Goal: Task Accomplishment & Management: Manage account settings

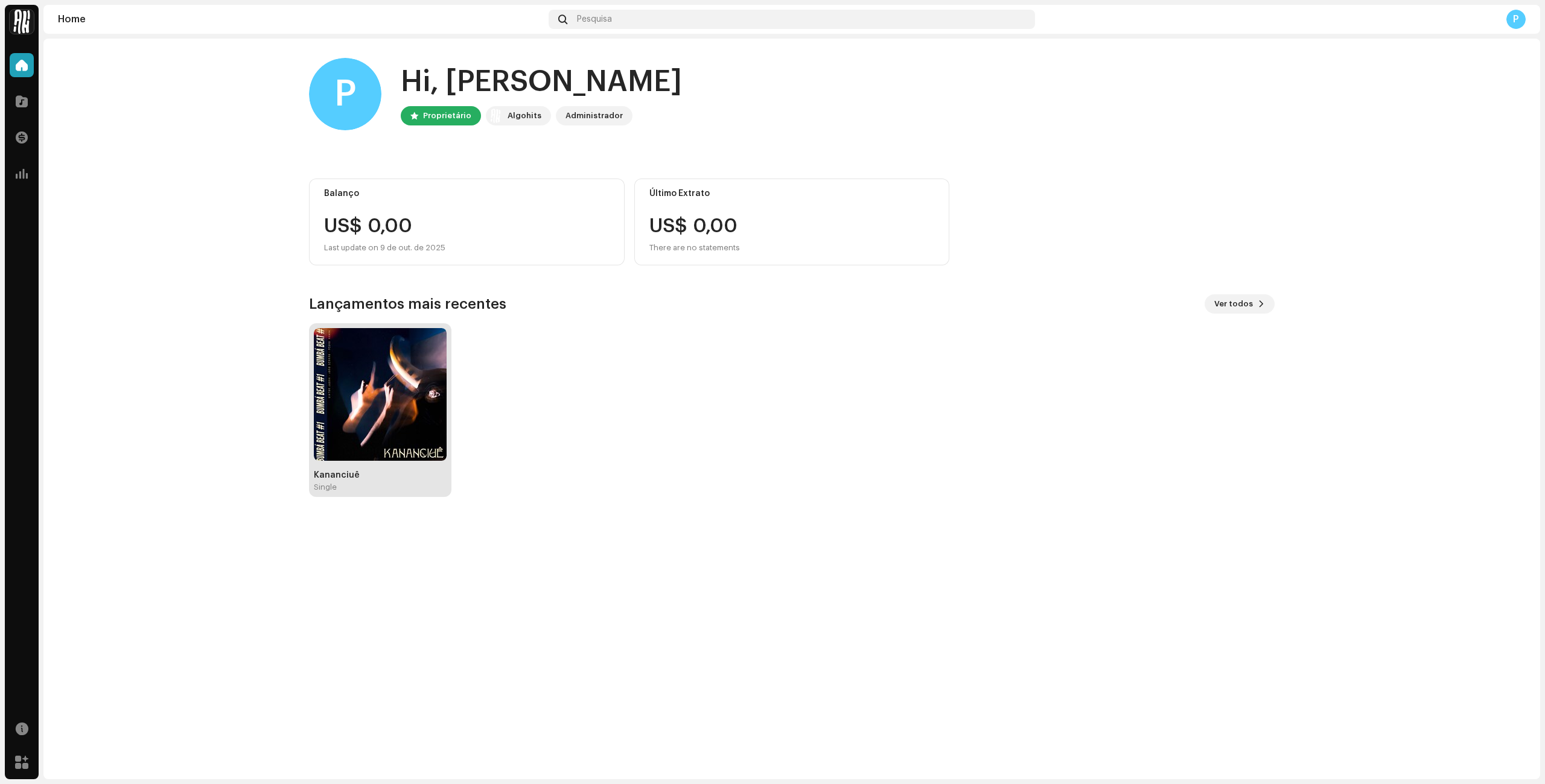
click at [378, 476] on div "Kananciuê" at bounding box center [380, 475] width 133 height 10
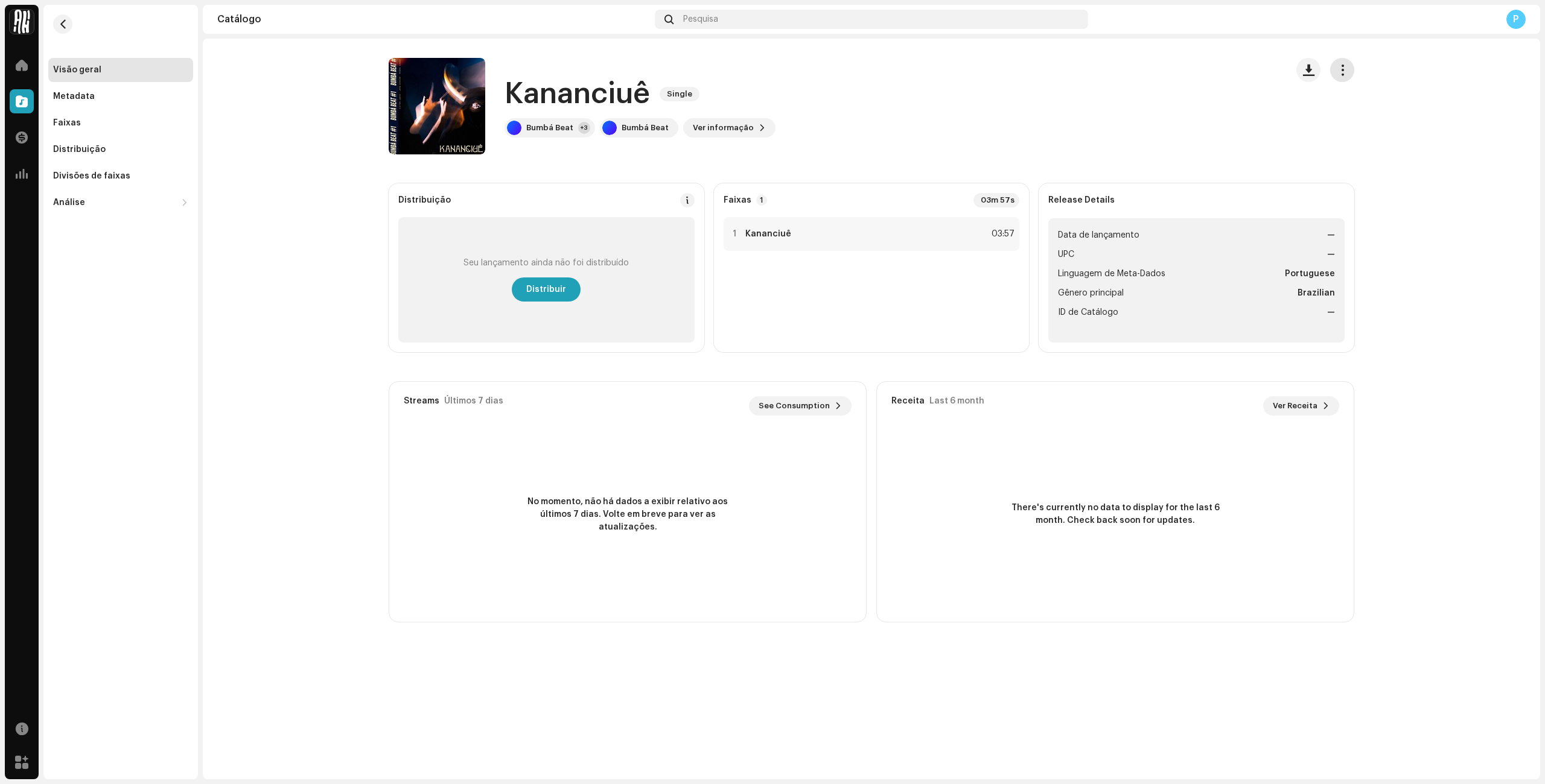
click at [1332, 69] on button "button" at bounding box center [1342, 70] width 24 height 24
click at [1340, 121] on span "Editar" at bounding box center [1353, 123] width 26 height 10
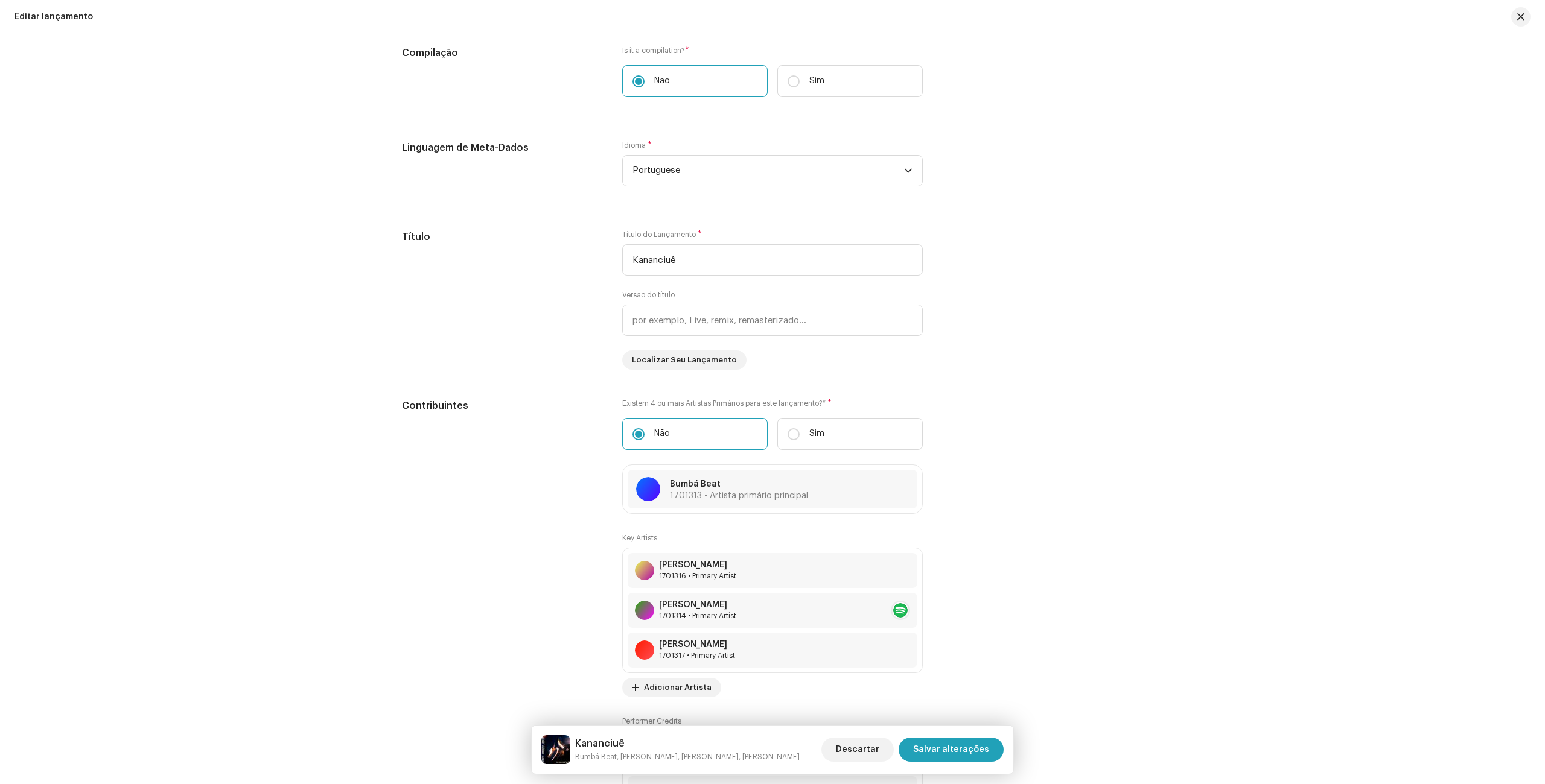
scroll to position [951, 0]
click at [627, 256] on input "Kananciuê" at bounding box center [772, 257] width 301 height 31
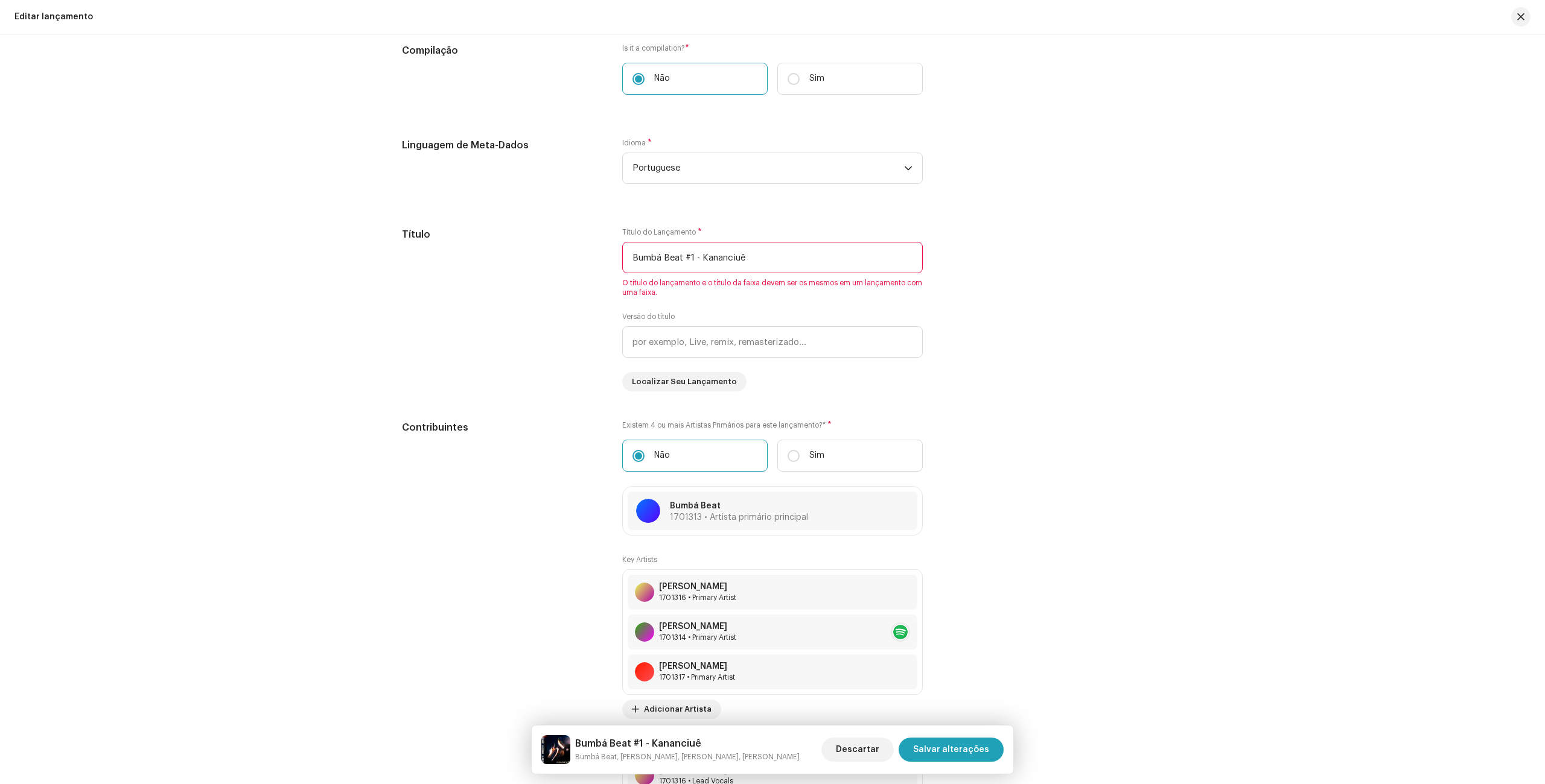
type input "Bumbá Beat #1 - Kananciuê"
click at [1248, 570] on div "Create a new release Preencha o seguinte para editar seu lançamento. 1 de 3 Sel…" at bounding box center [772, 409] width 1545 height 749
click at [844, 312] on div "Versão do título" at bounding box center [772, 335] width 301 height 46
click at [845, 308] on div "Título do Lançamento * Bumbá Beat #1 - Kananciuê O título do lançamento e o tít…" at bounding box center [772, 310] width 301 height 164
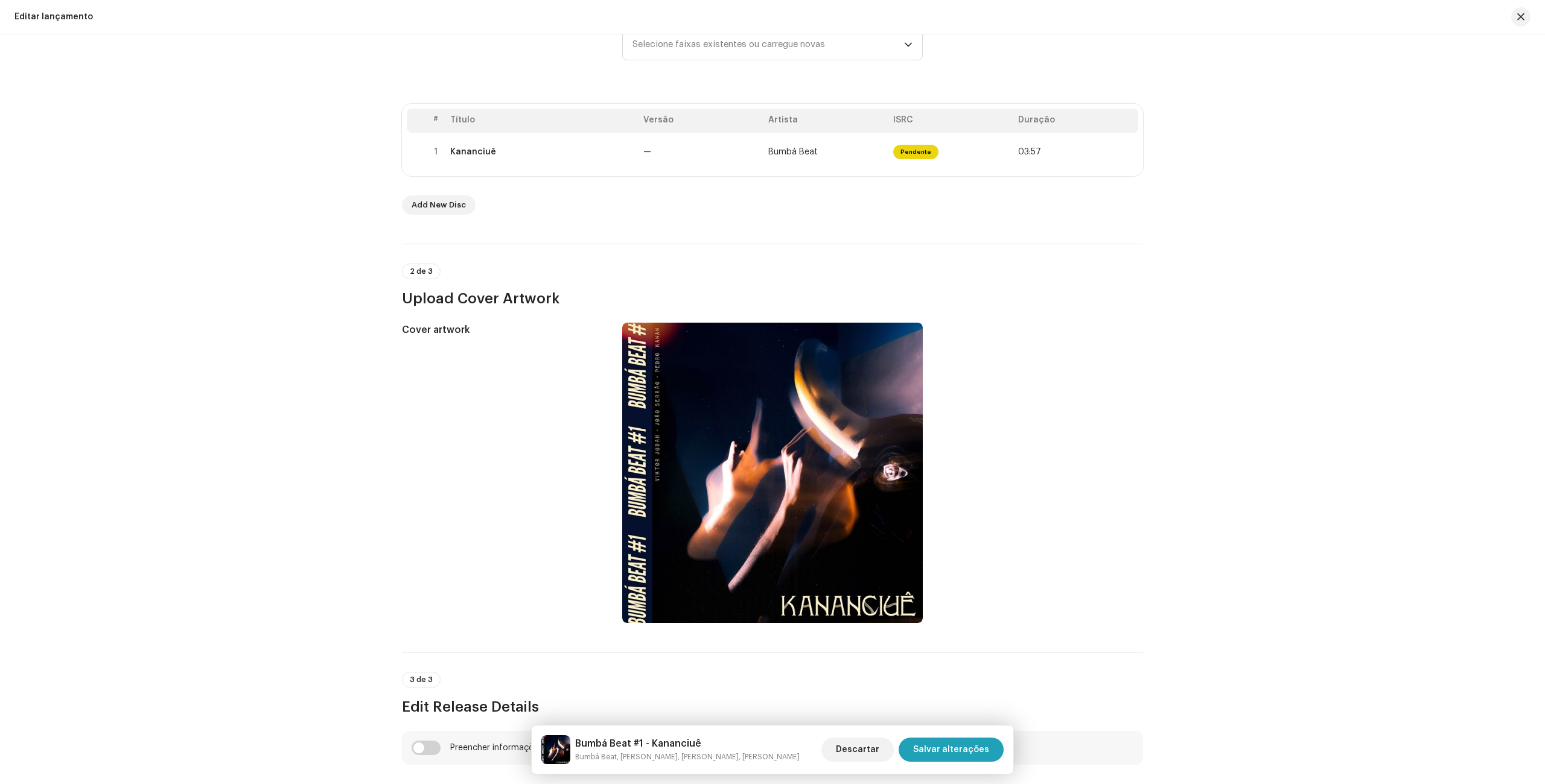
scroll to position [0, 0]
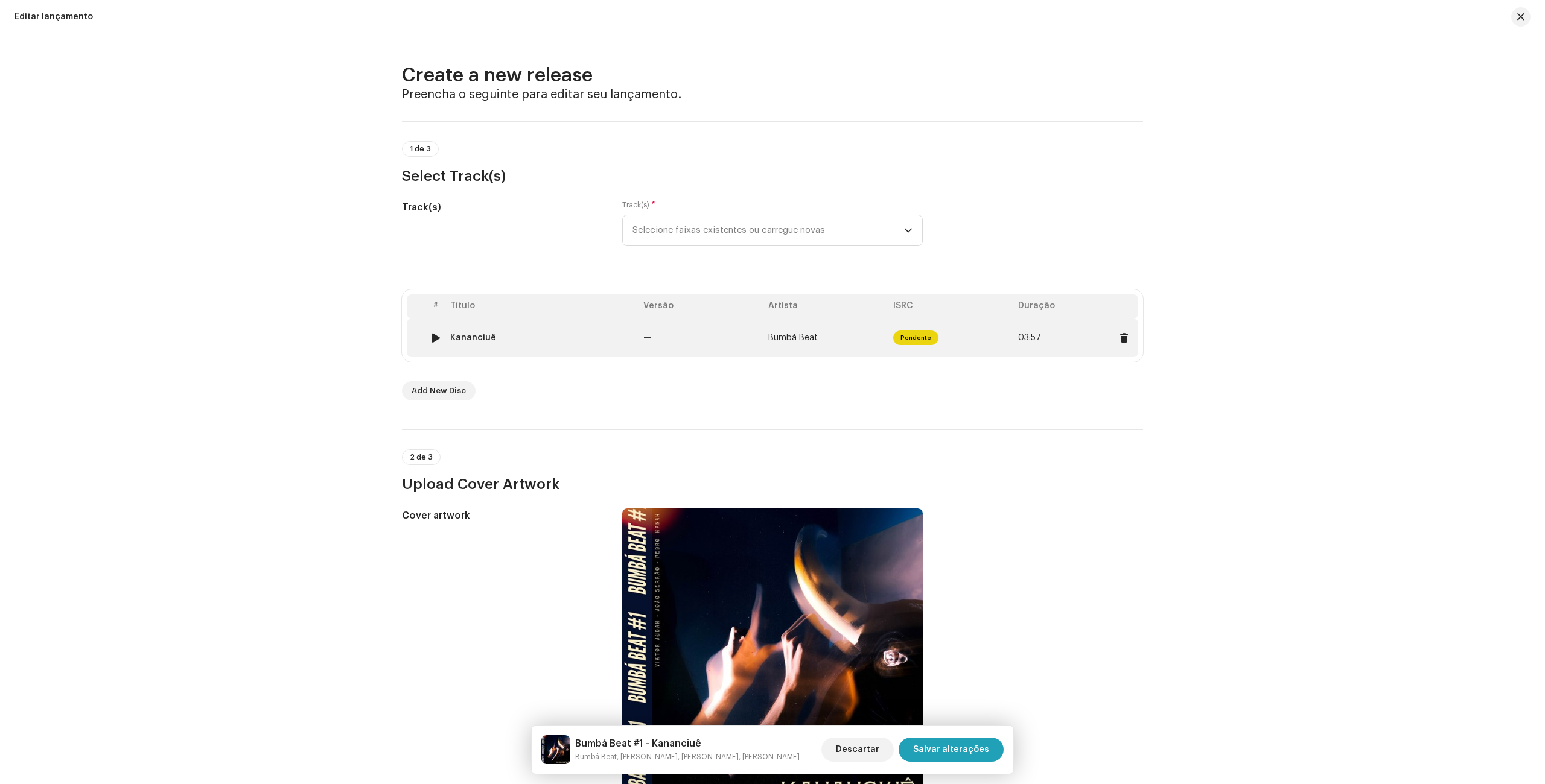
click at [1034, 338] on span "03:57" at bounding box center [1029, 337] width 23 height 10
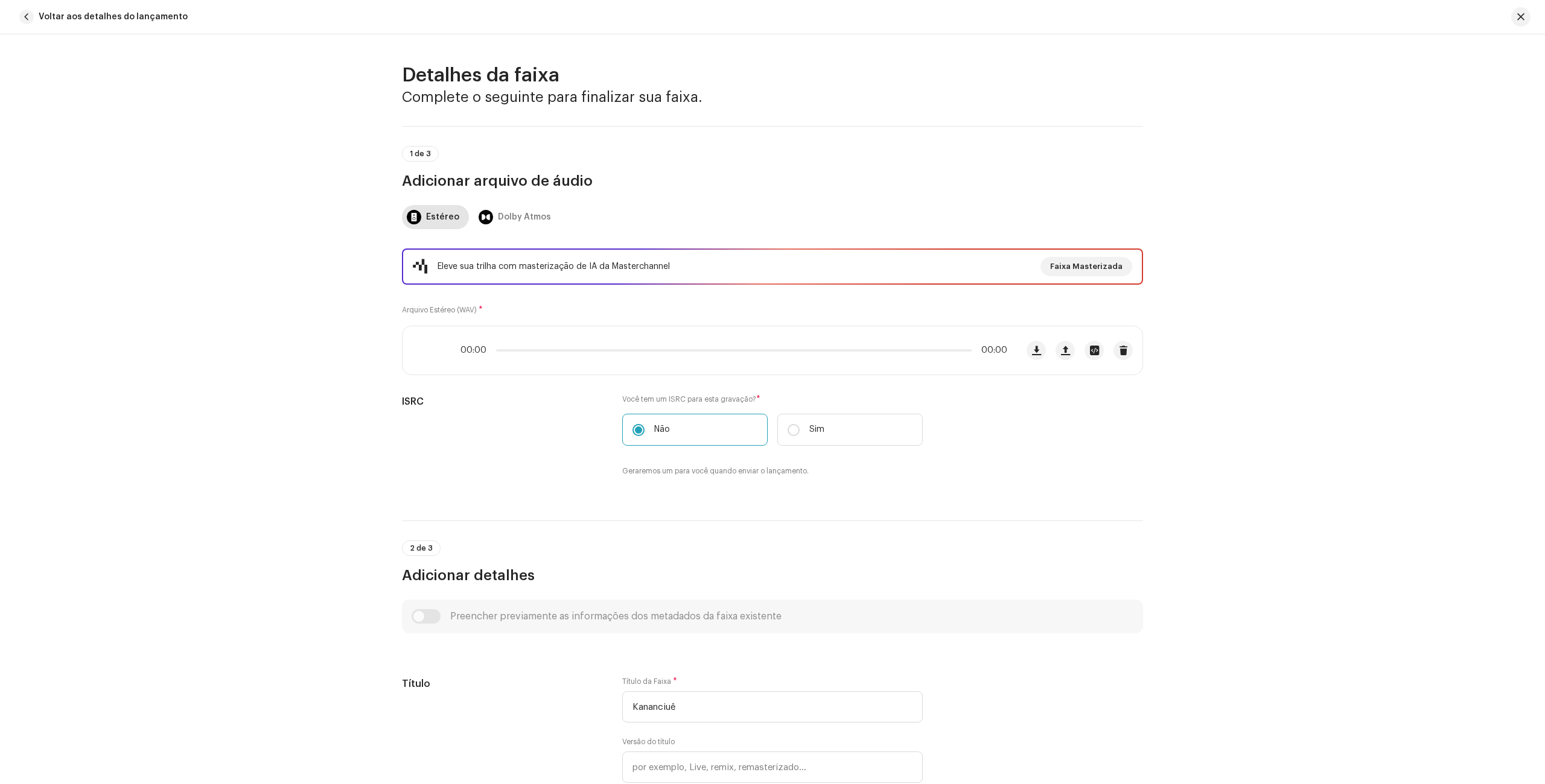
scroll to position [444, 0]
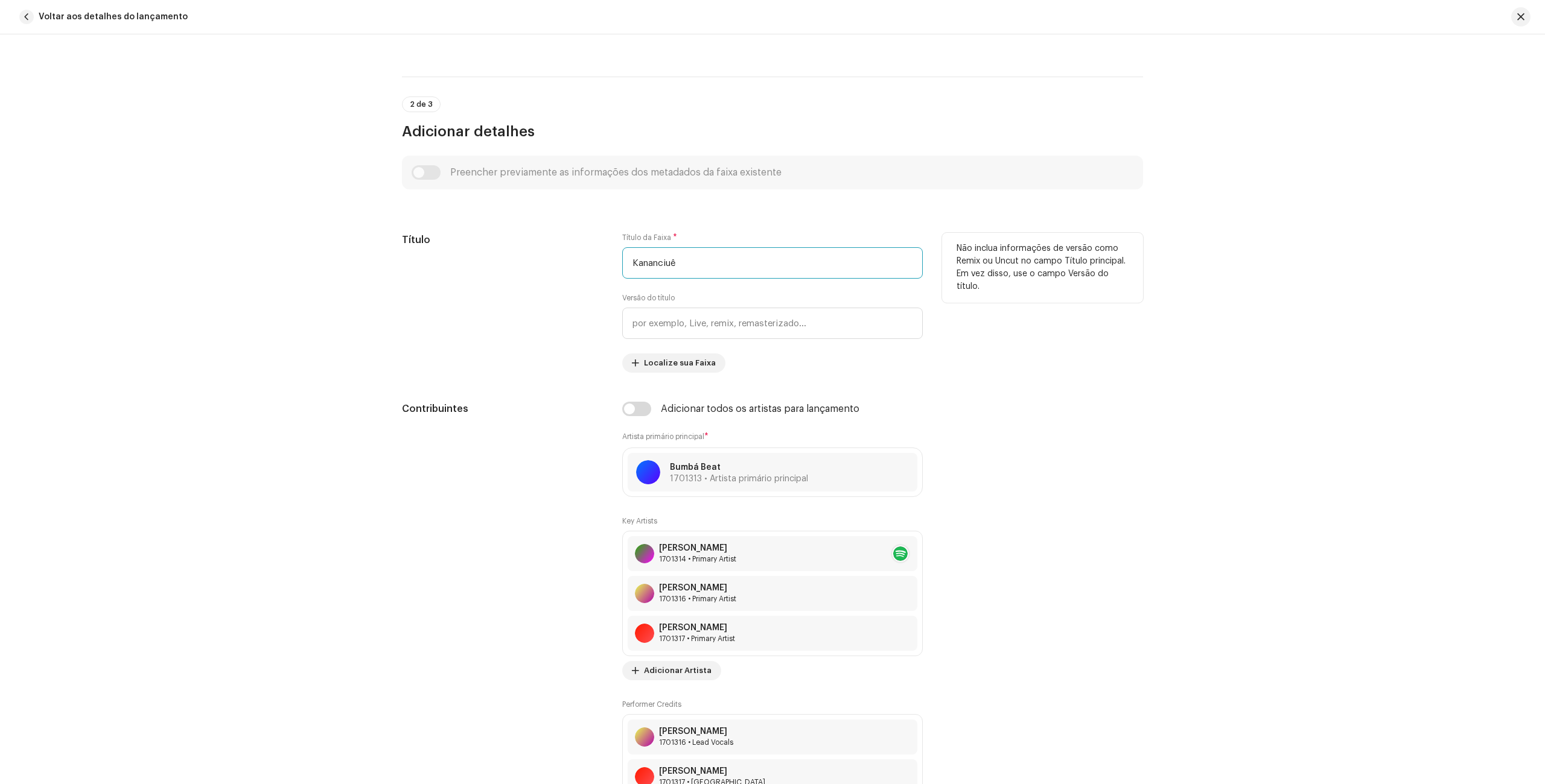
click at [629, 263] on input "Kananciuê" at bounding box center [772, 263] width 301 height 31
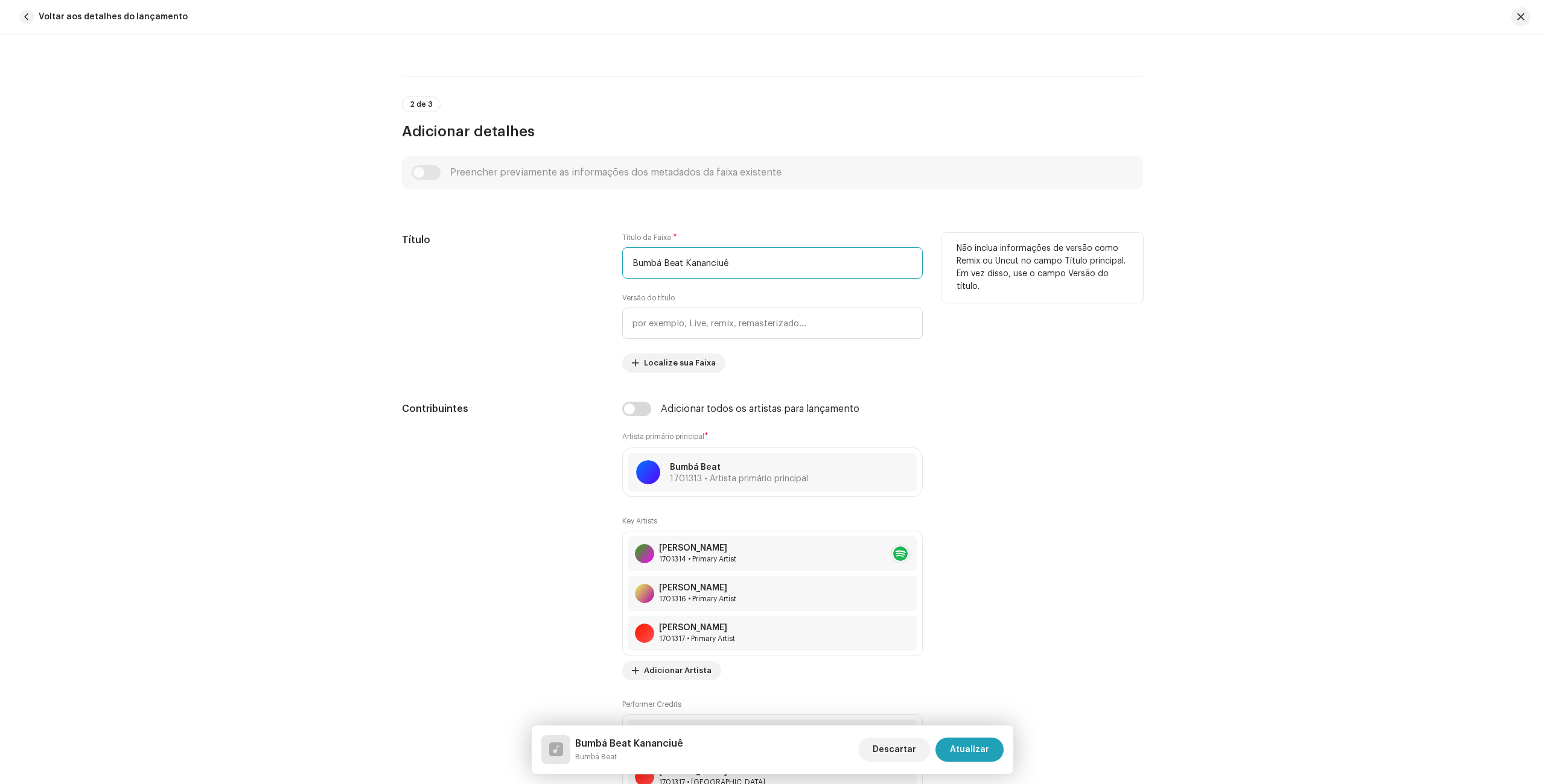
click at [680, 264] on input "Bumbá Beat Kananciuê" at bounding box center [772, 263] width 301 height 31
type input "Bumbá Beat #1 - Kananciuê"
click at [1236, 457] on div "Detalhes da faixa Complete o seguinte para finalizar sua faixa. 1 de 3 Adiciona…" at bounding box center [772, 409] width 1545 height 749
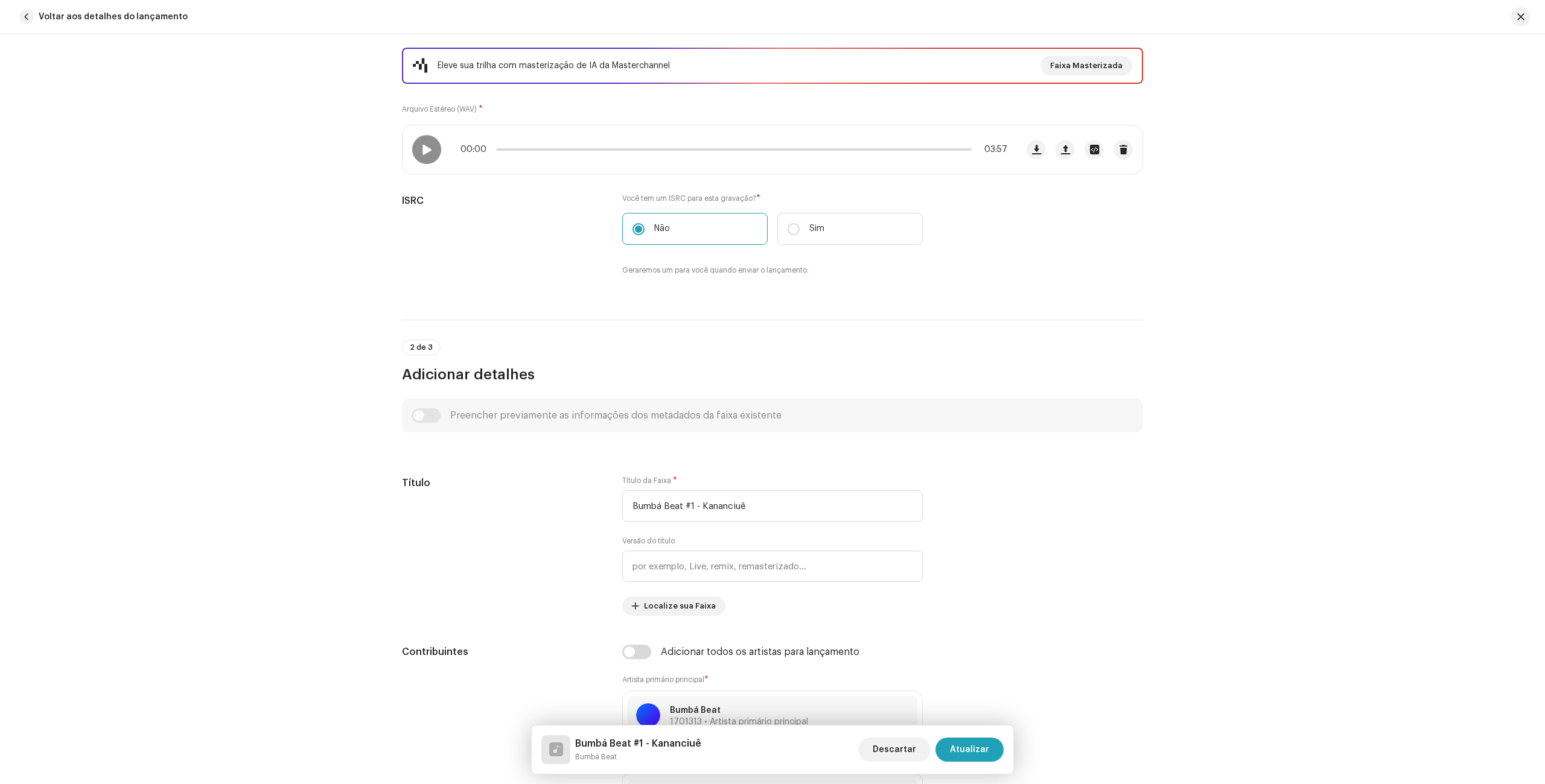
scroll to position [213, 0]
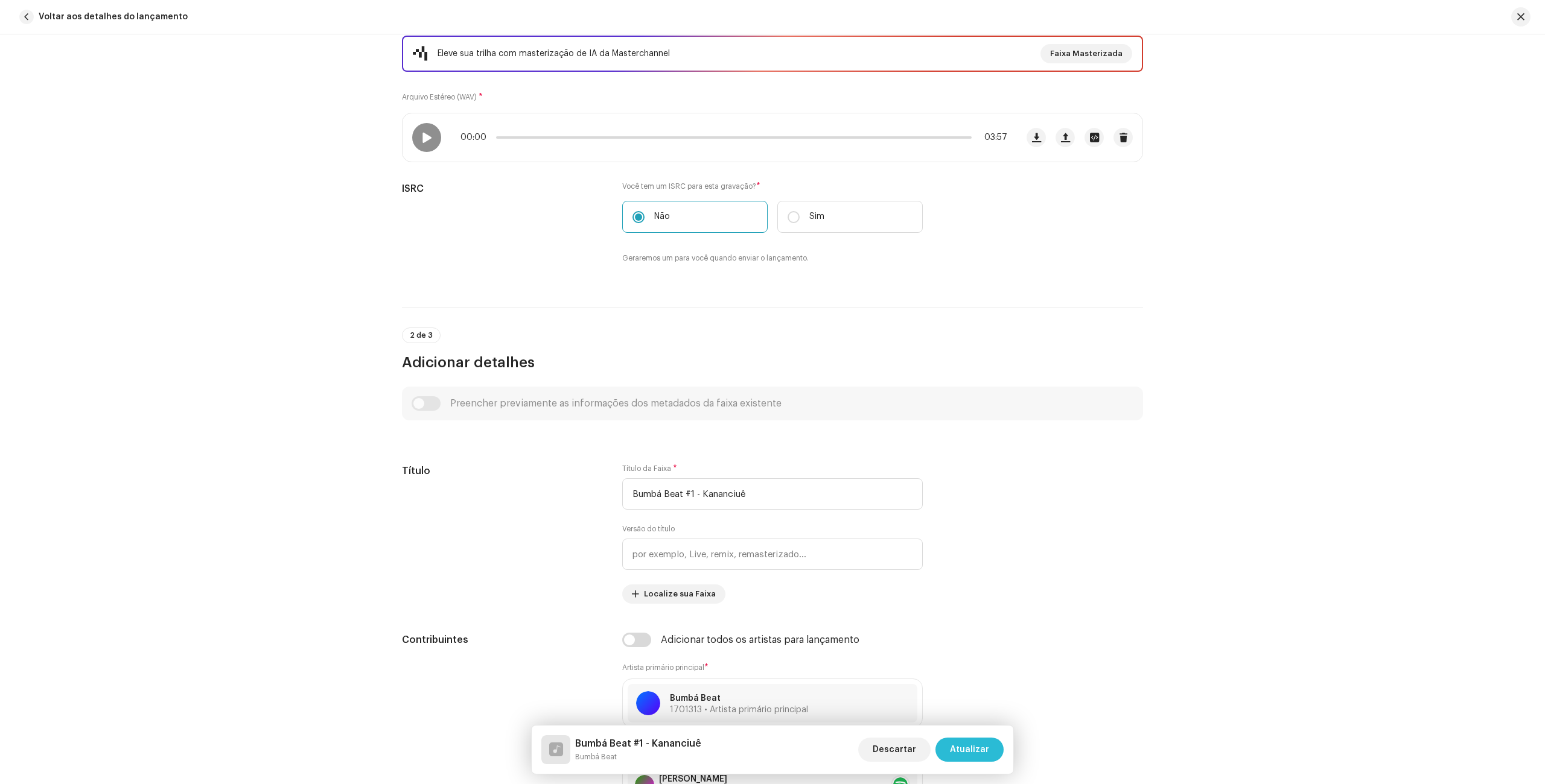
click at [973, 760] on span "Atualizar" at bounding box center [969, 750] width 39 height 24
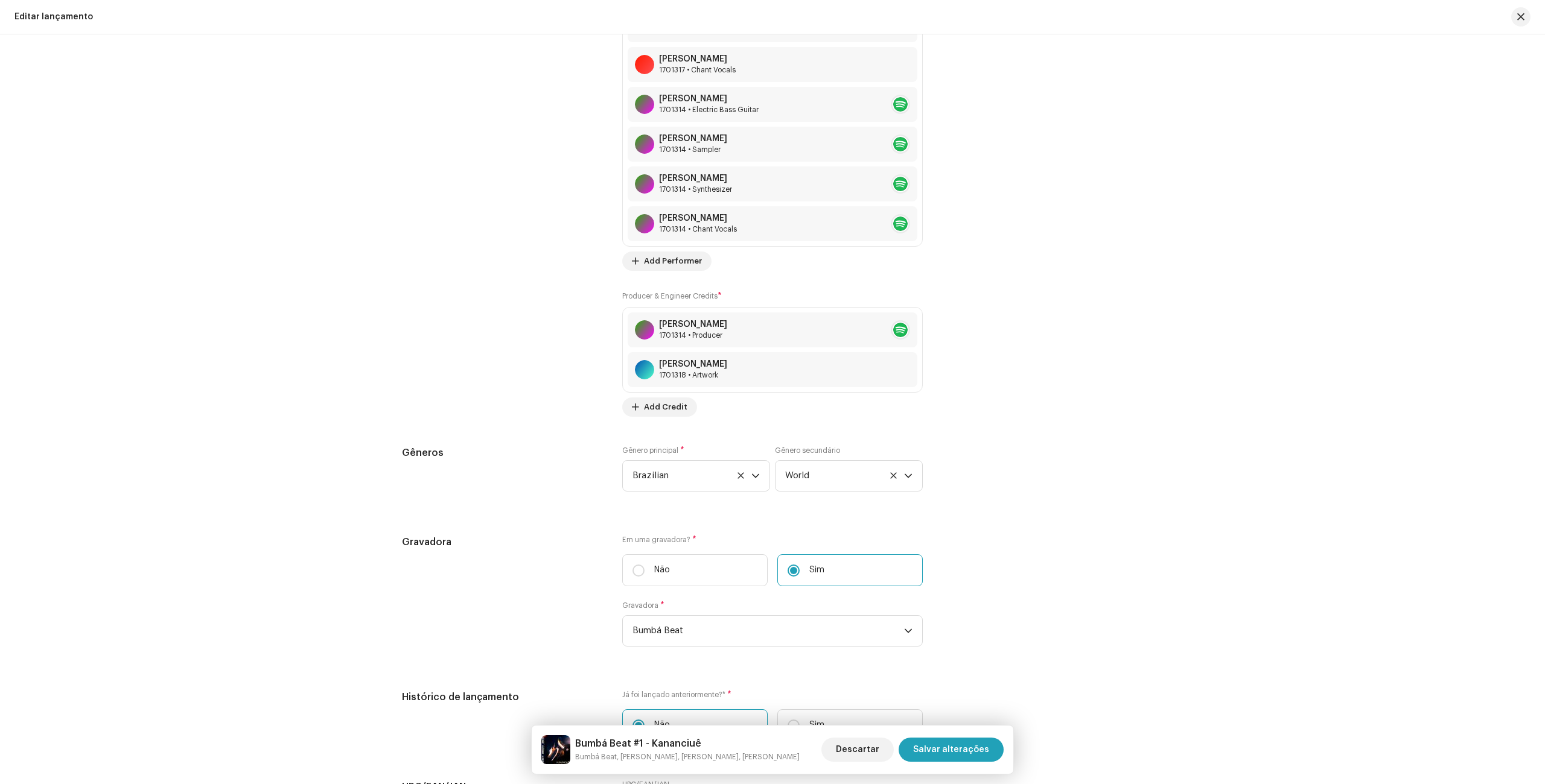
scroll to position [1758, 0]
click at [654, 406] on span "Add Credit" at bounding box center [666, 406] width 44 height 24
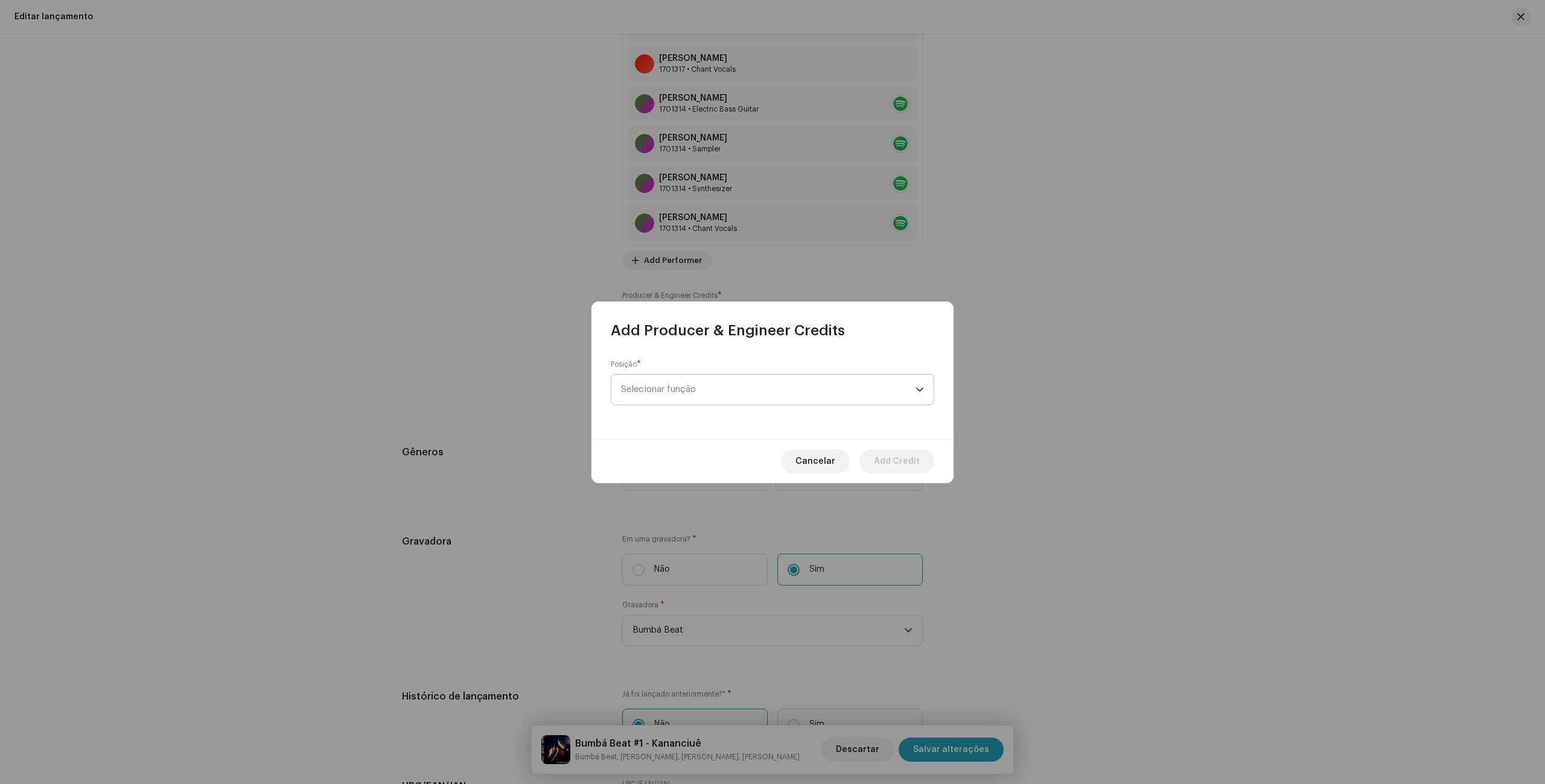
click at [666, 396] on span "Selecionar função" at bounding box center [768, 389] width 294 height 30
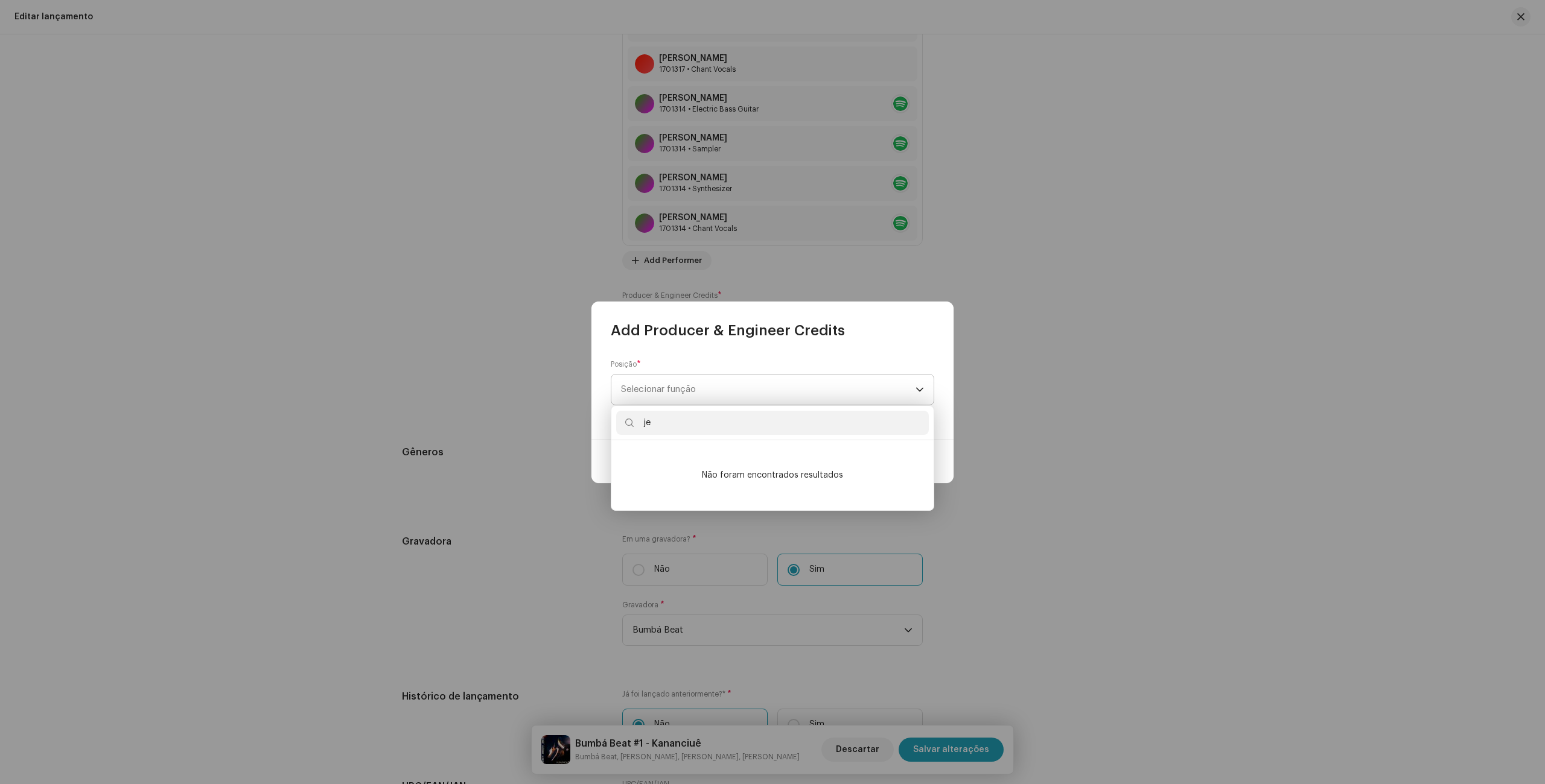
type input "j"
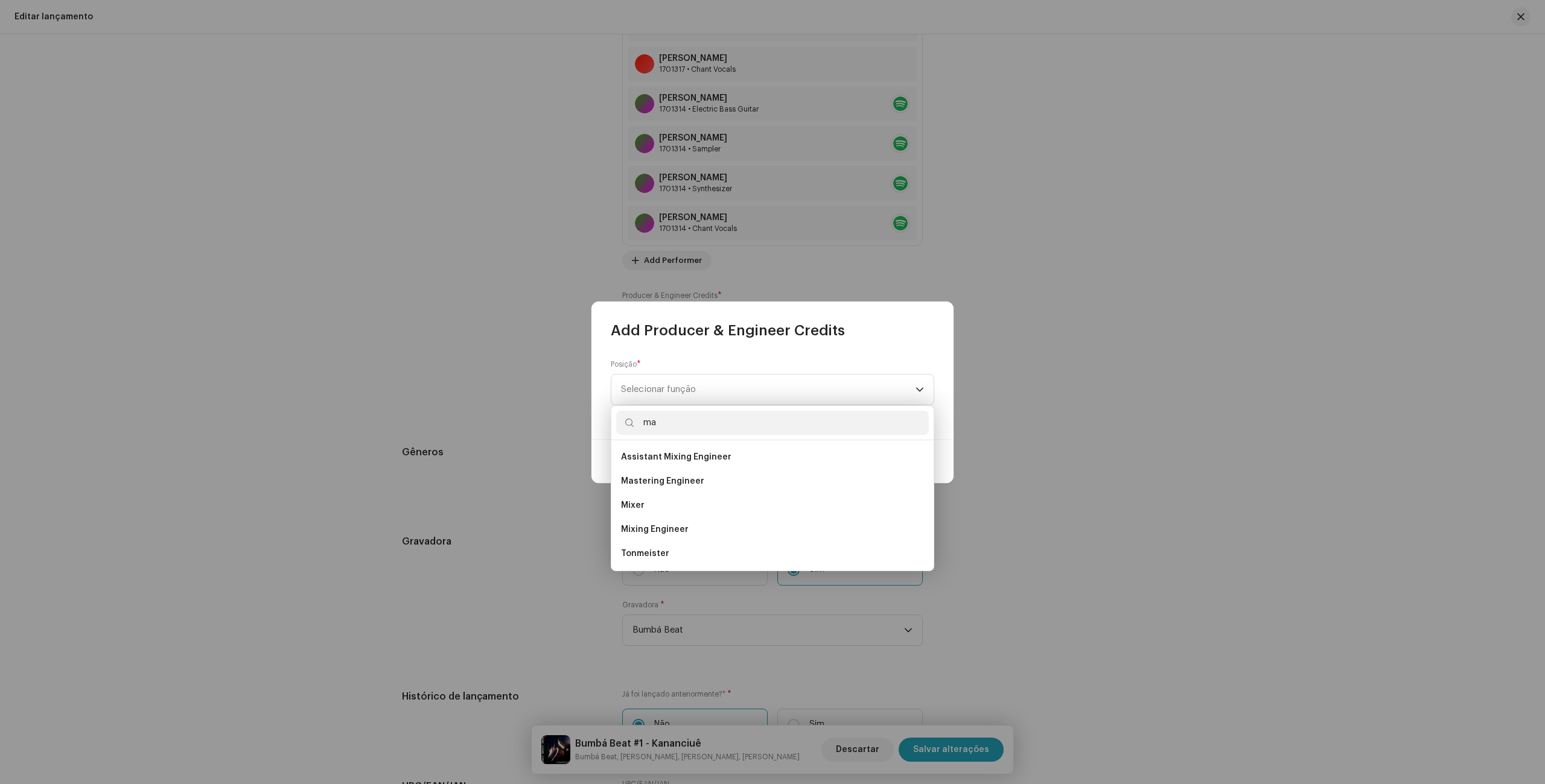
scroll to position [0, 0]
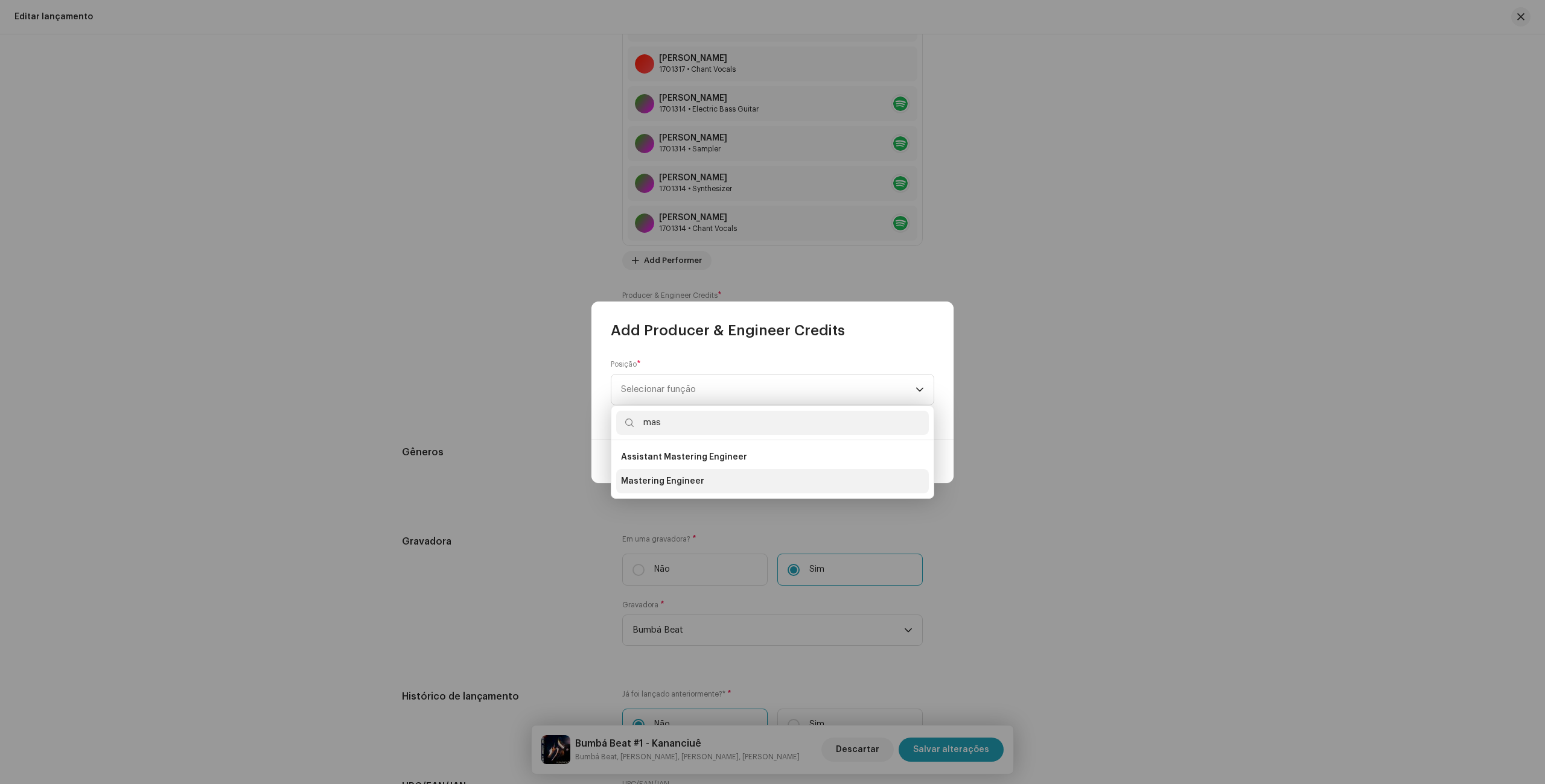
type input "mas"
click at [723, 485] on li "Mastering Engineer" at bounding box center [772, 481] width 312 height 24
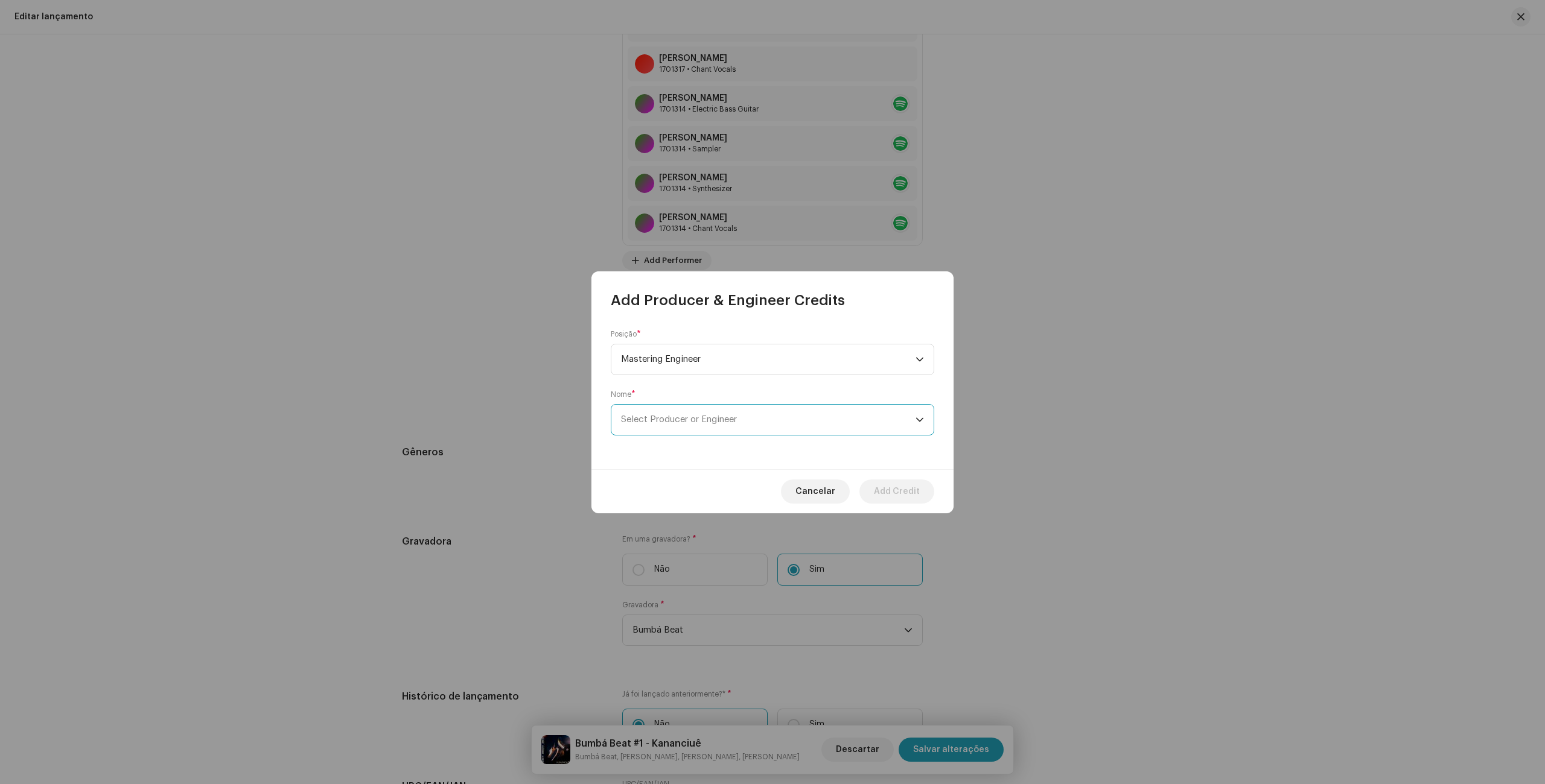
click at [713, 422] on span "Select Producer or Engineer" at bounding box center [679, 419] width 116 height 9
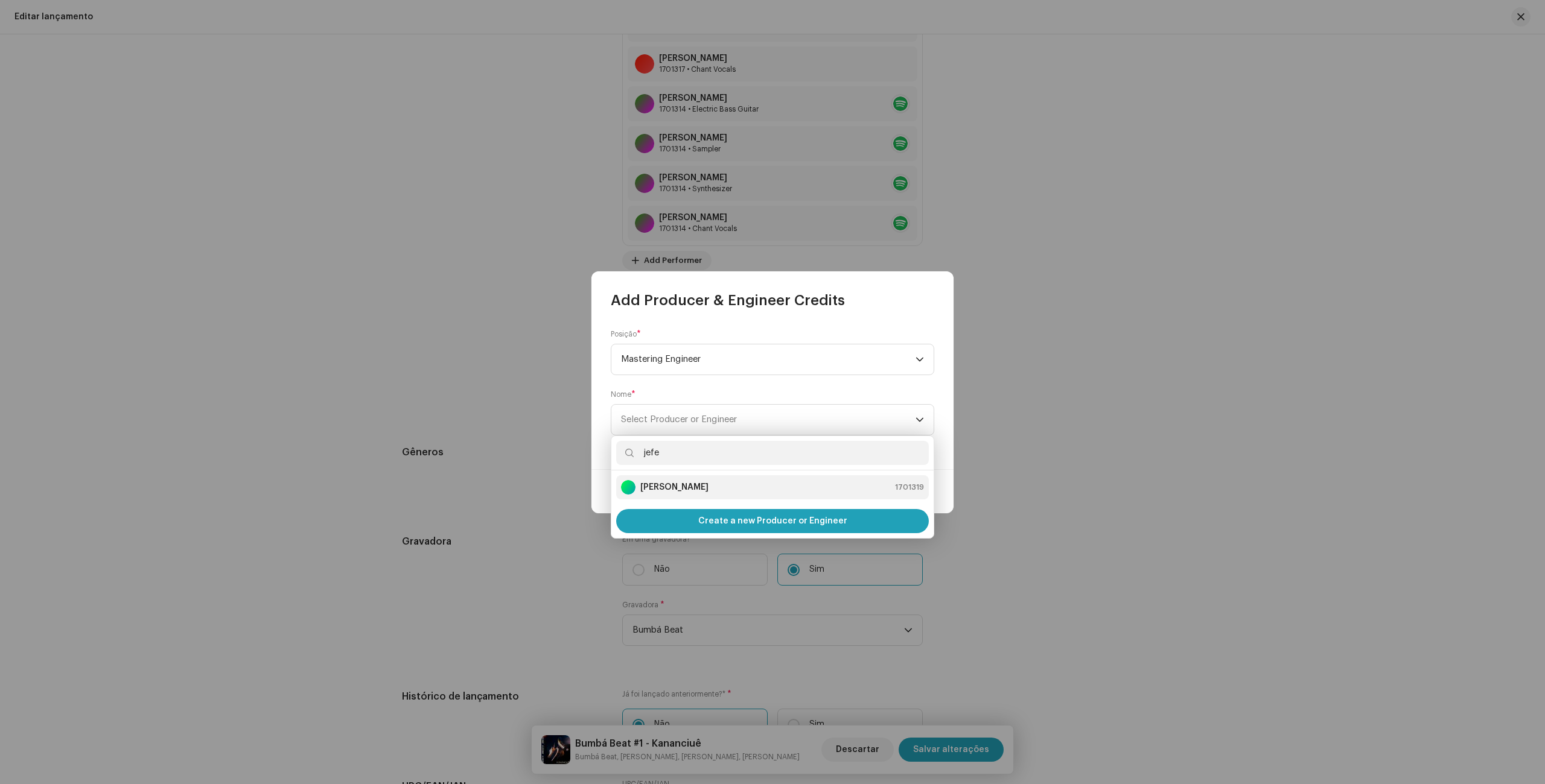
type input "jefe"
click at [679, 488] on strong "[PERSON_NAME]" at bounding box center [674, 487] width 68 height 12
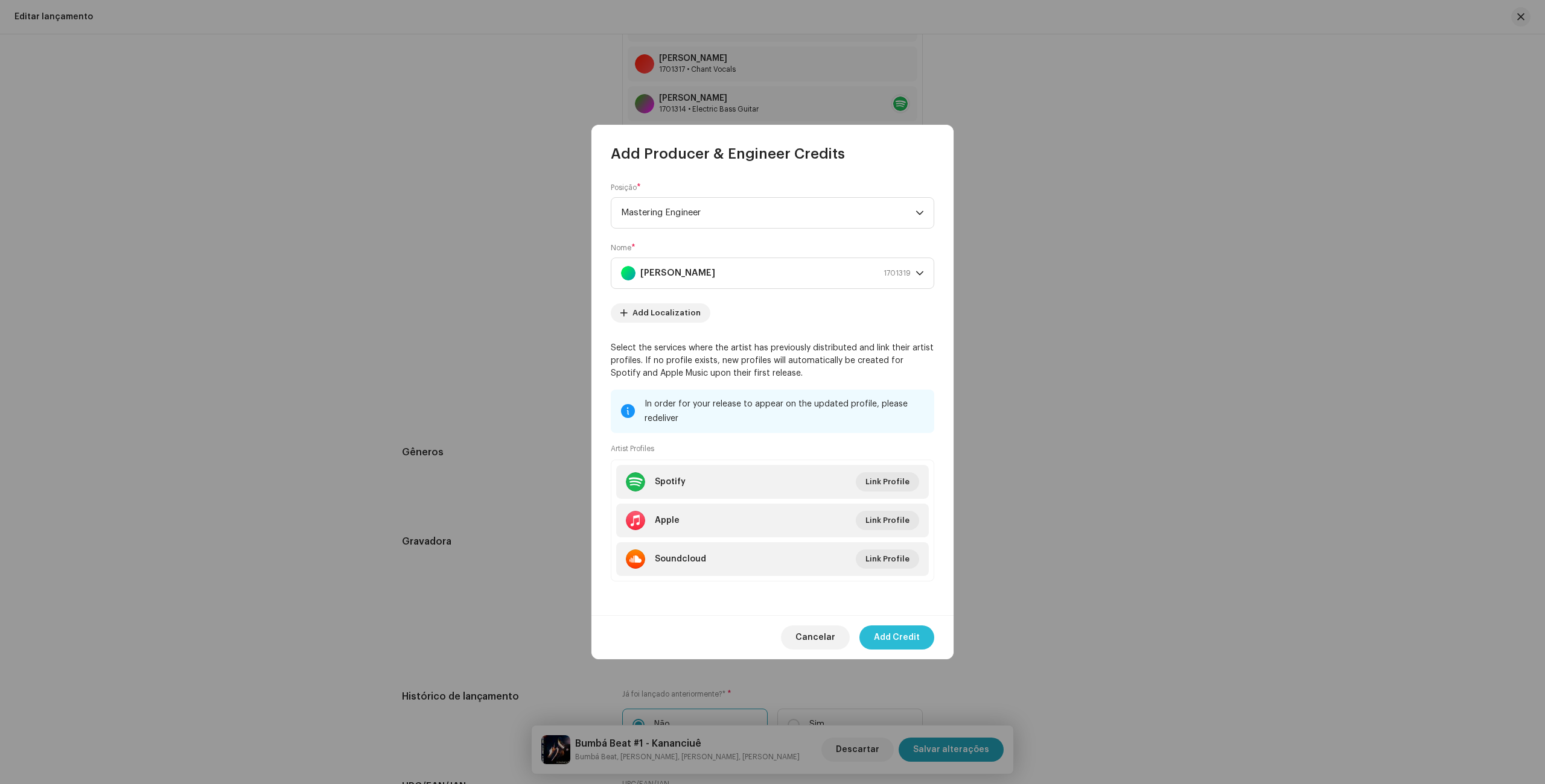
click at [901, 635] on span "Add Credit" at bounding box center [897, 638] width 46 height 24
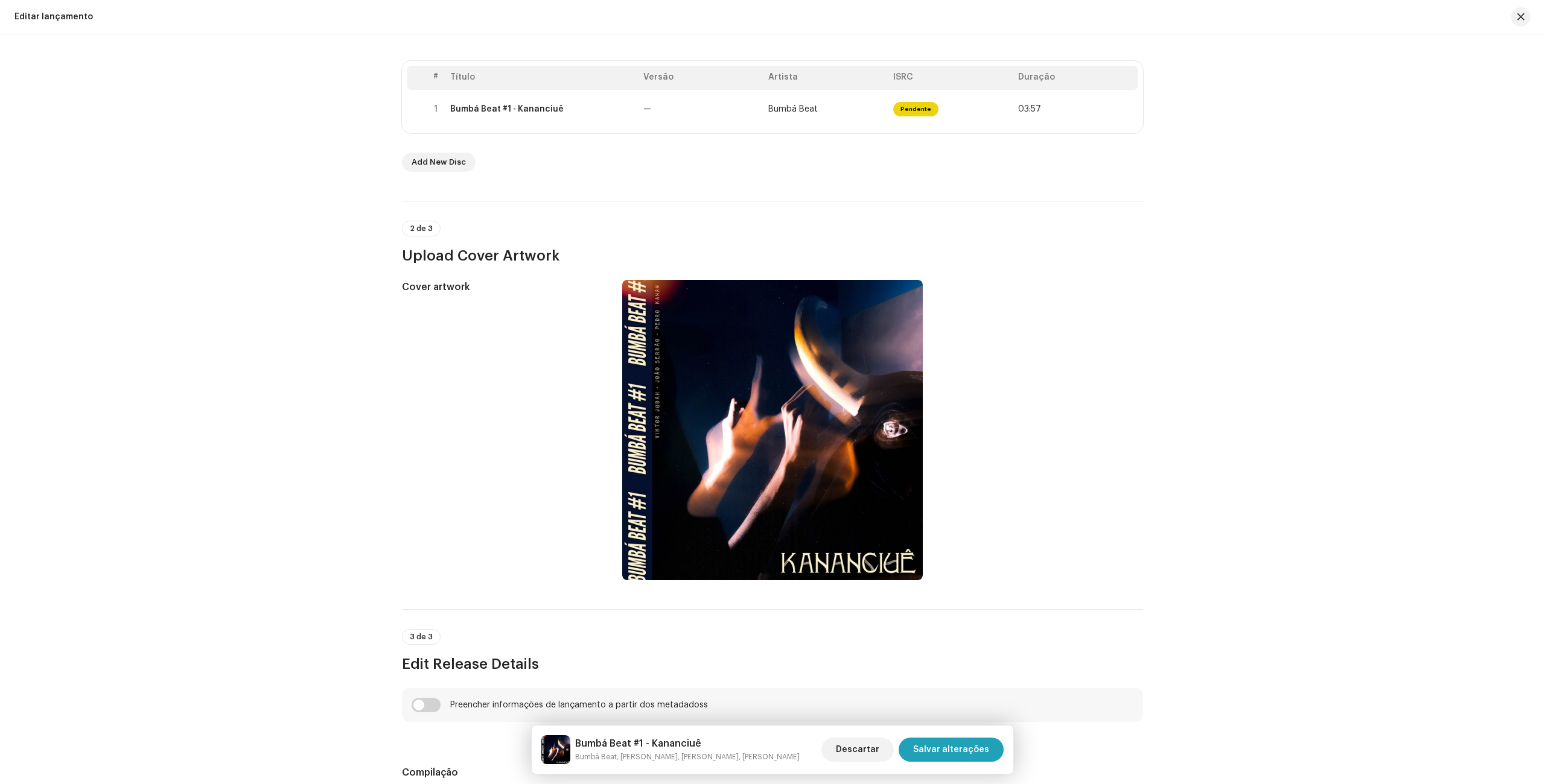
scroll to position [229, 0]
click at [945, 748] on span "Salvar alterações" at bounding box center [950, 750] width 76 height 24
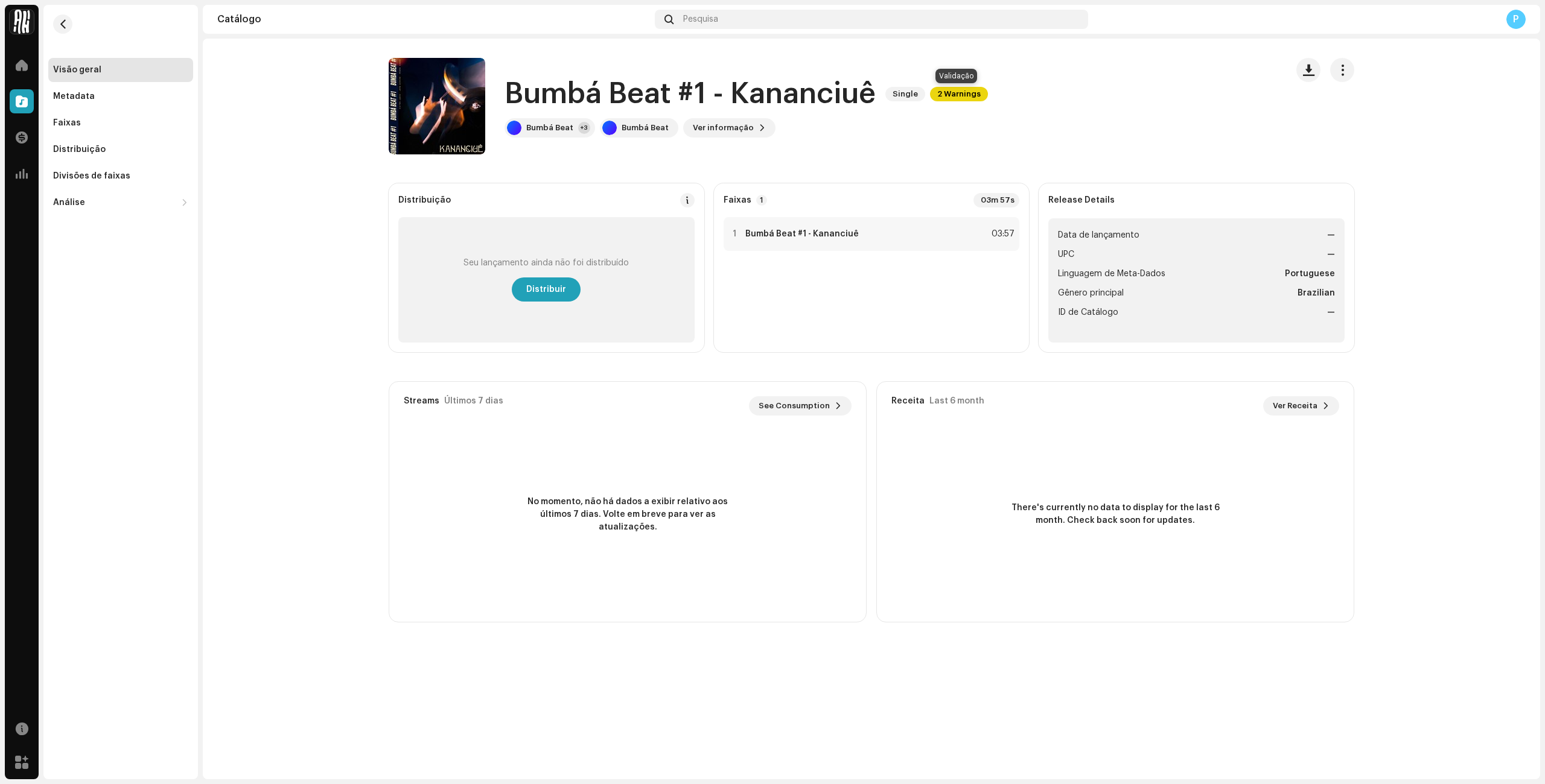
click at [973, 95] on span "2 Warnings" at bounding box center [959, 94] width 58 height 15
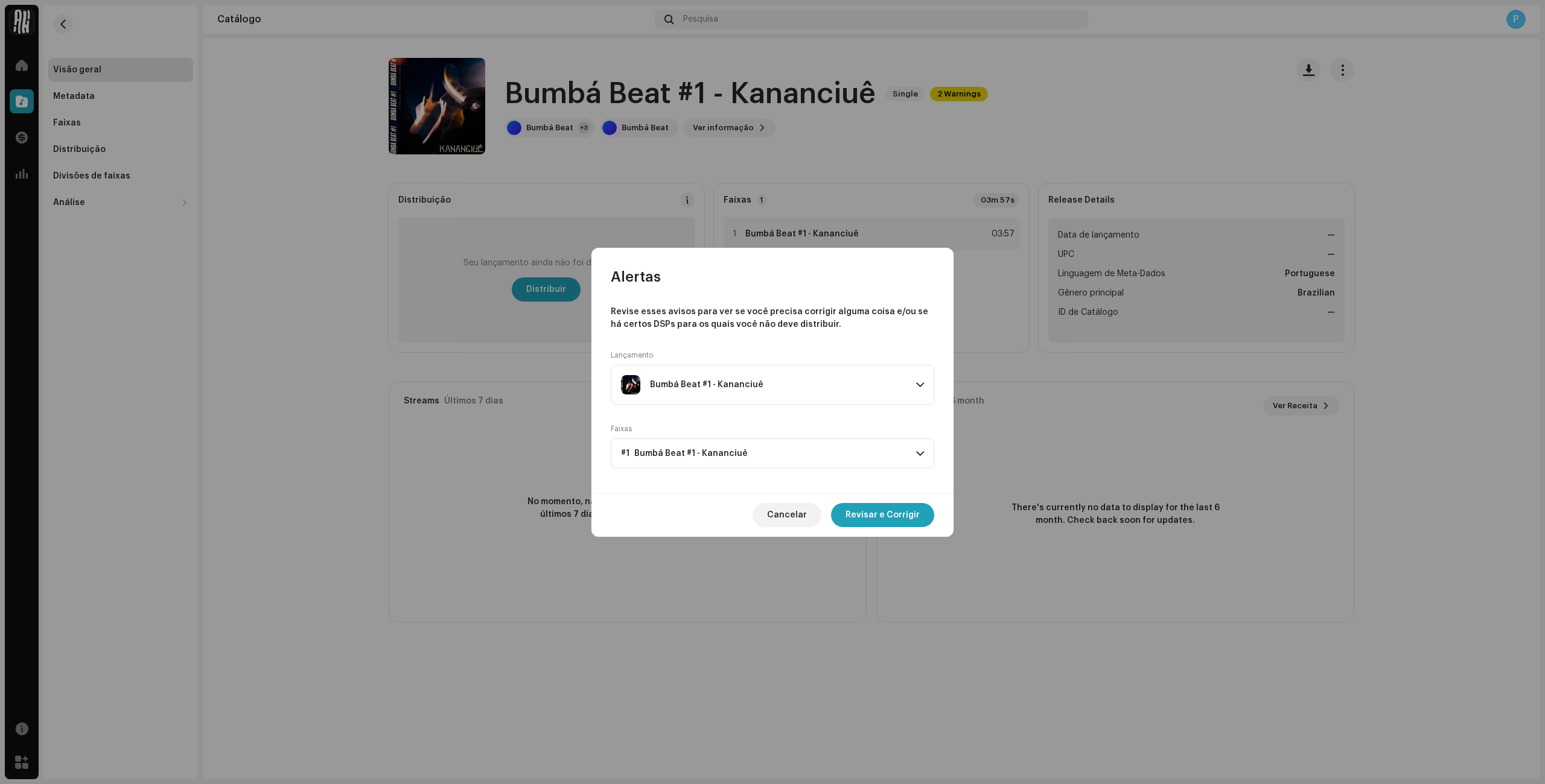
click at [821, 377] on div "Bumbá Beat #1 - Kananciuê" at bounding box center [763, 385] width 285 height 19
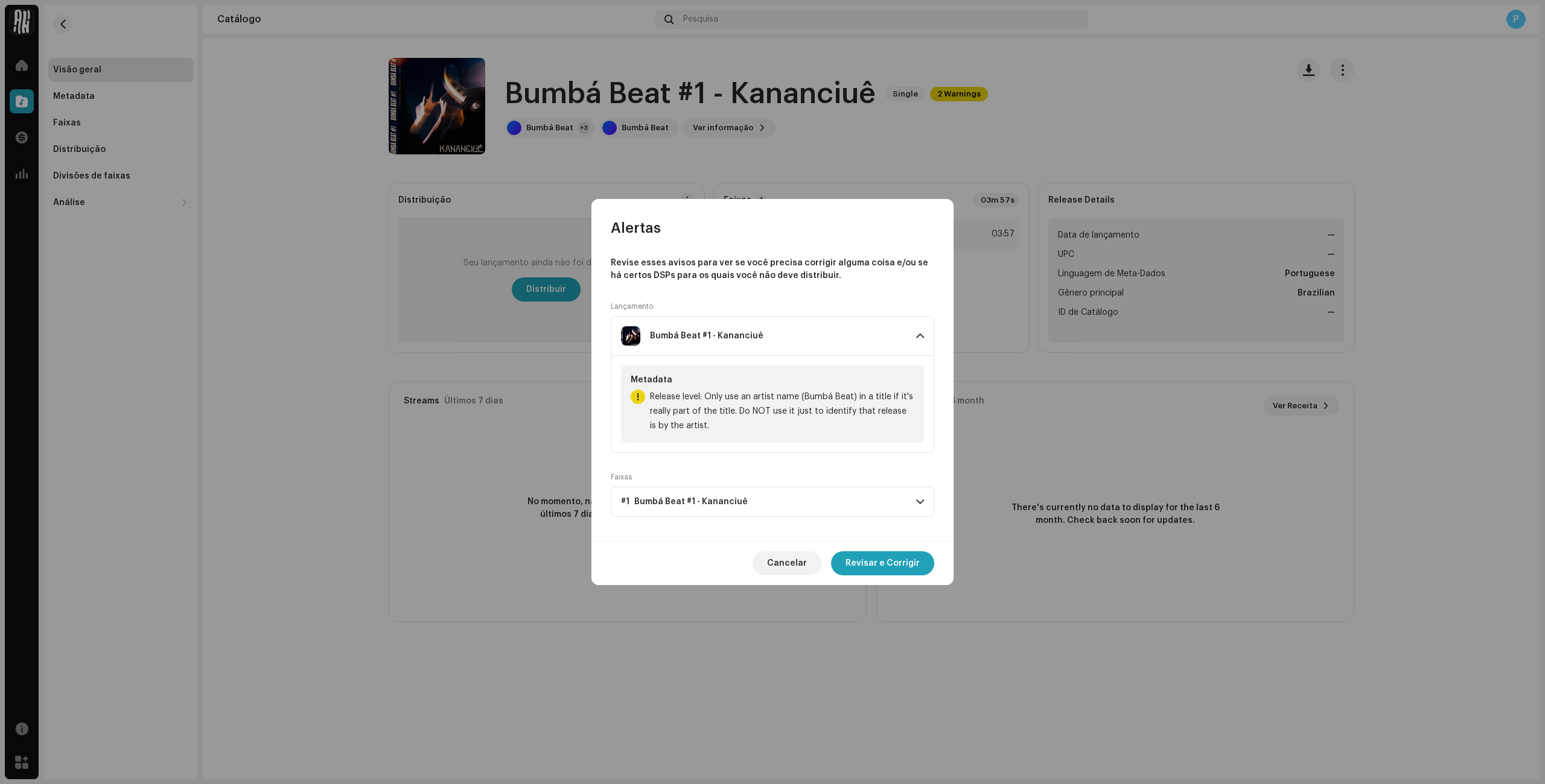
click at [778, 506] on p-accordion-header "#1 Bumbá Beat #1 - Kananciuê" at bounding box center [772, 501] width 323 height 30
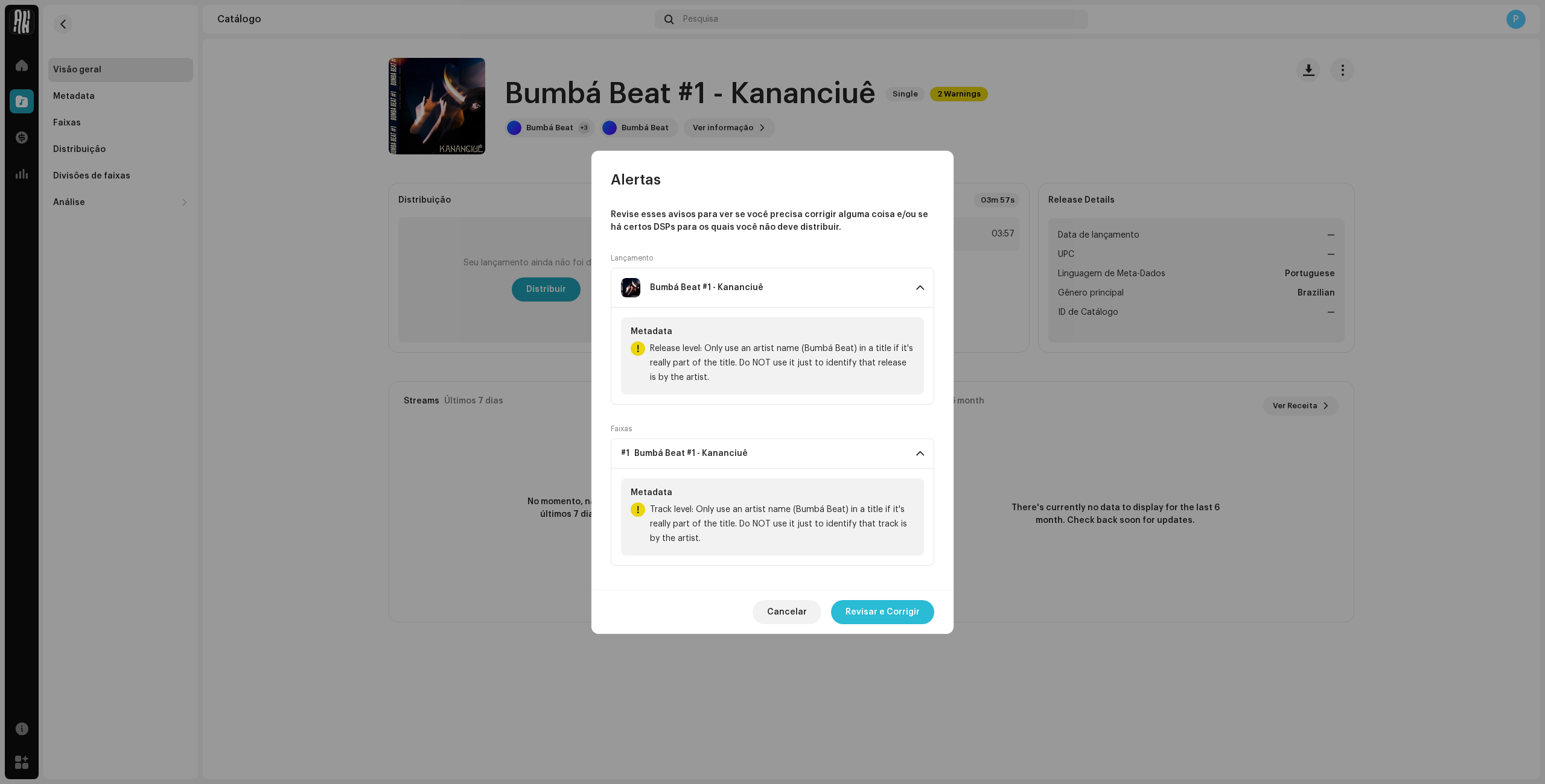
click at [865, 614] on span "Revisar e Corrigir" at bounding box center [882, 612] width 74 height 24
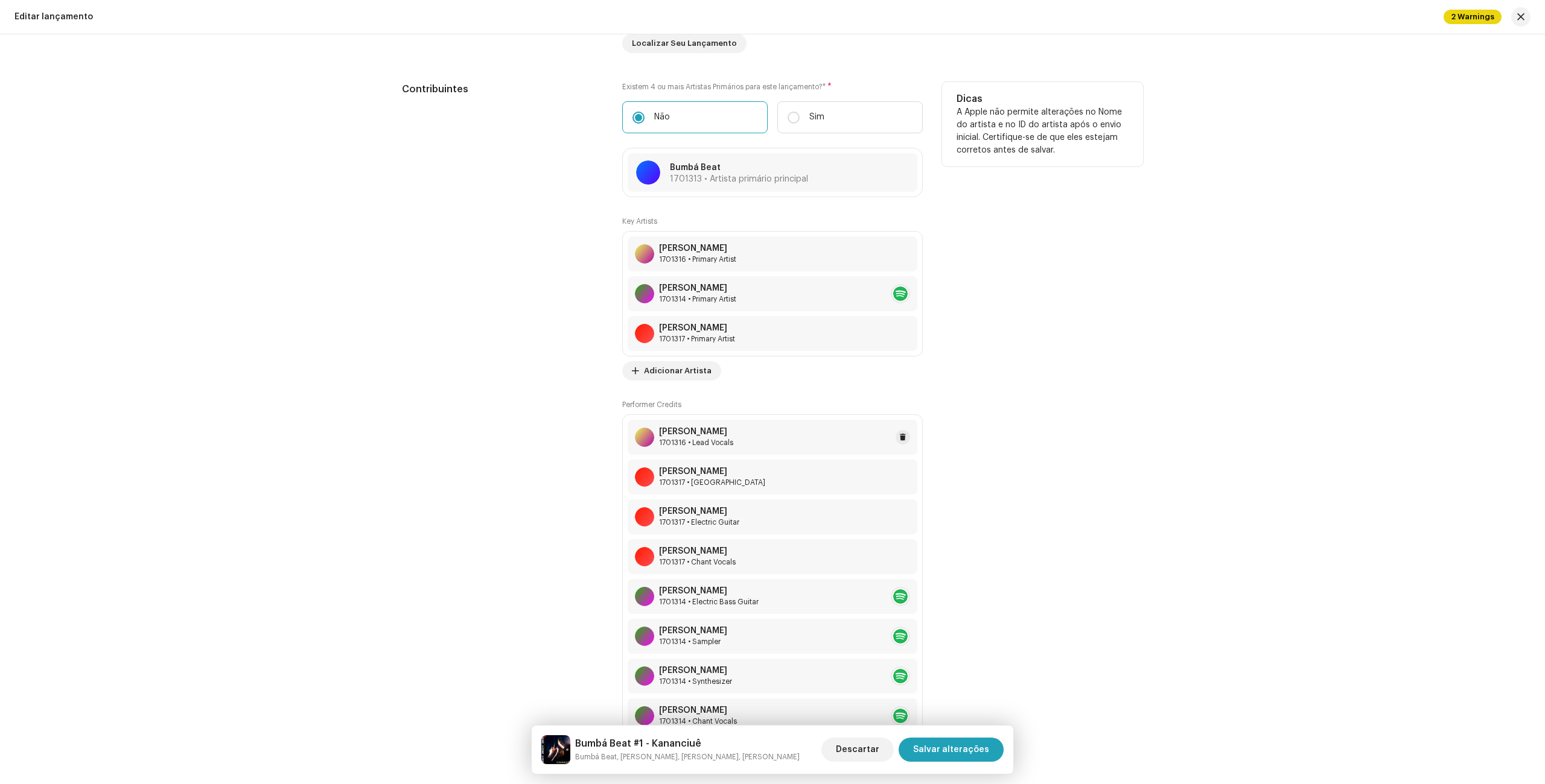
scroll to position [1217, 0]
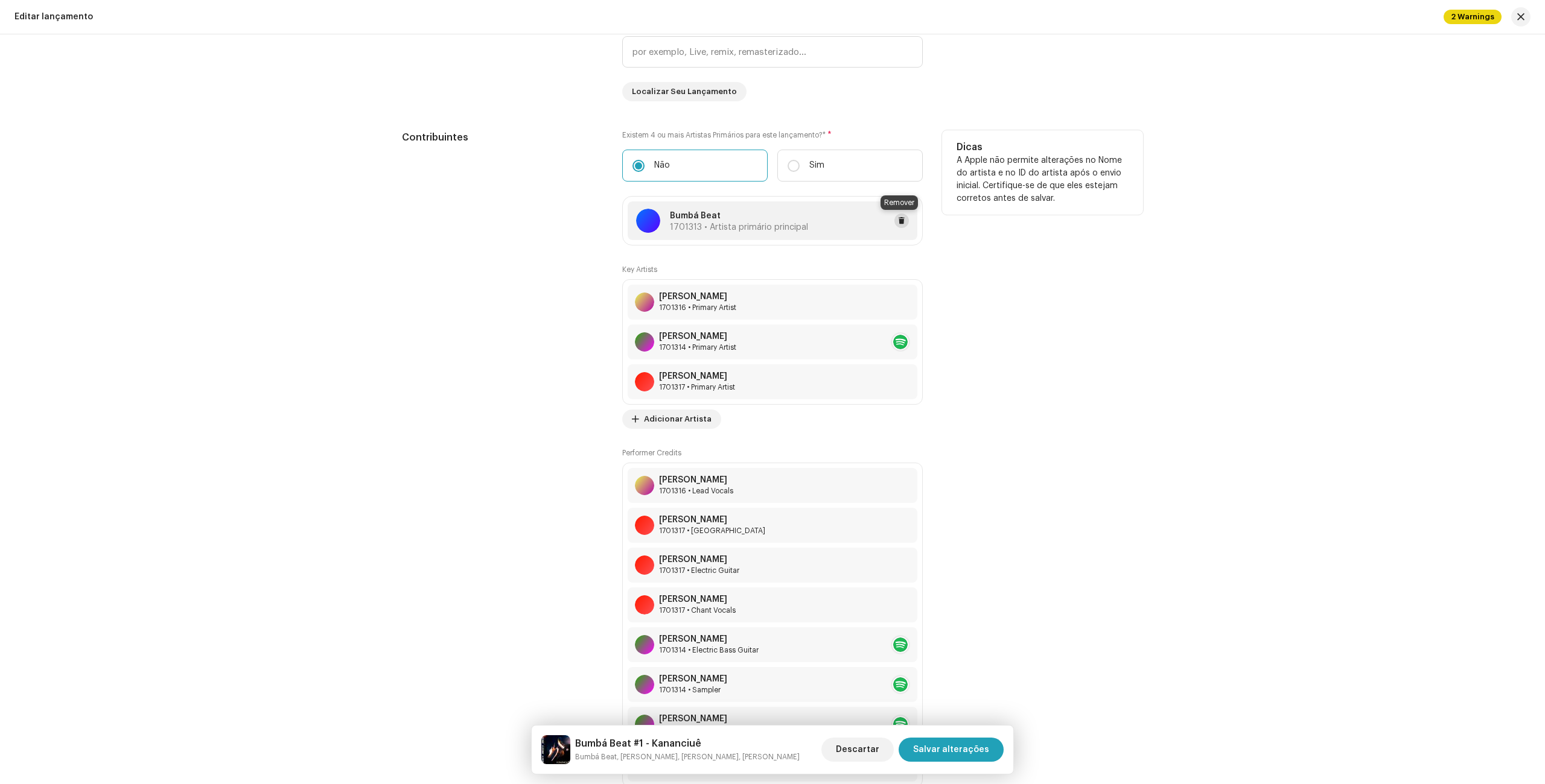
click at [899, 217] on span at bounding box center [901, 221] width 7 height 10
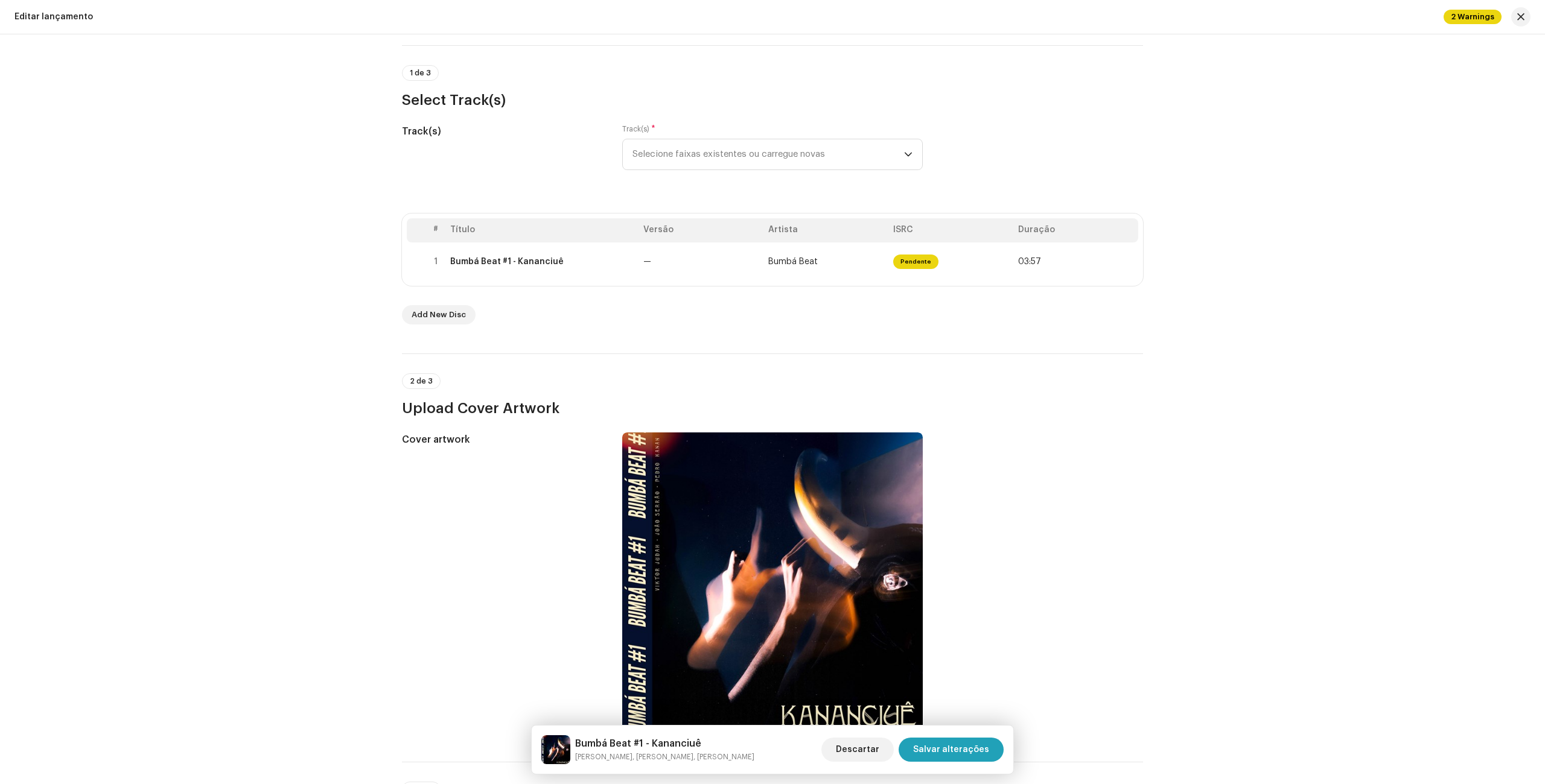
scroll to position [75, 0]
click at [870, 746] on span "Descartar" at bounding box center [857, 750] width 44 height 24
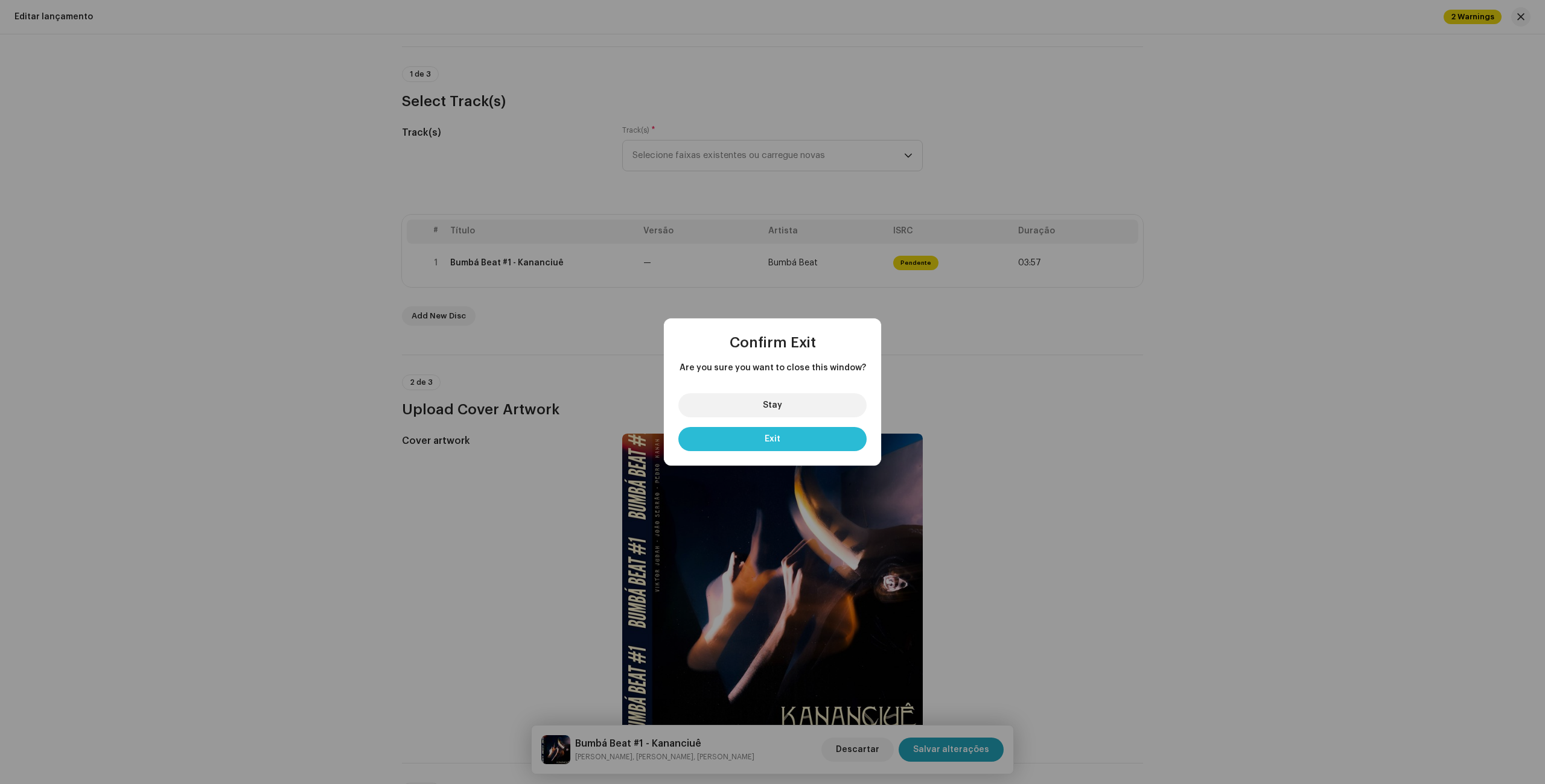
click at [797, 431] on button "Exit" at bounding box center [773, 439] width 189 height 24
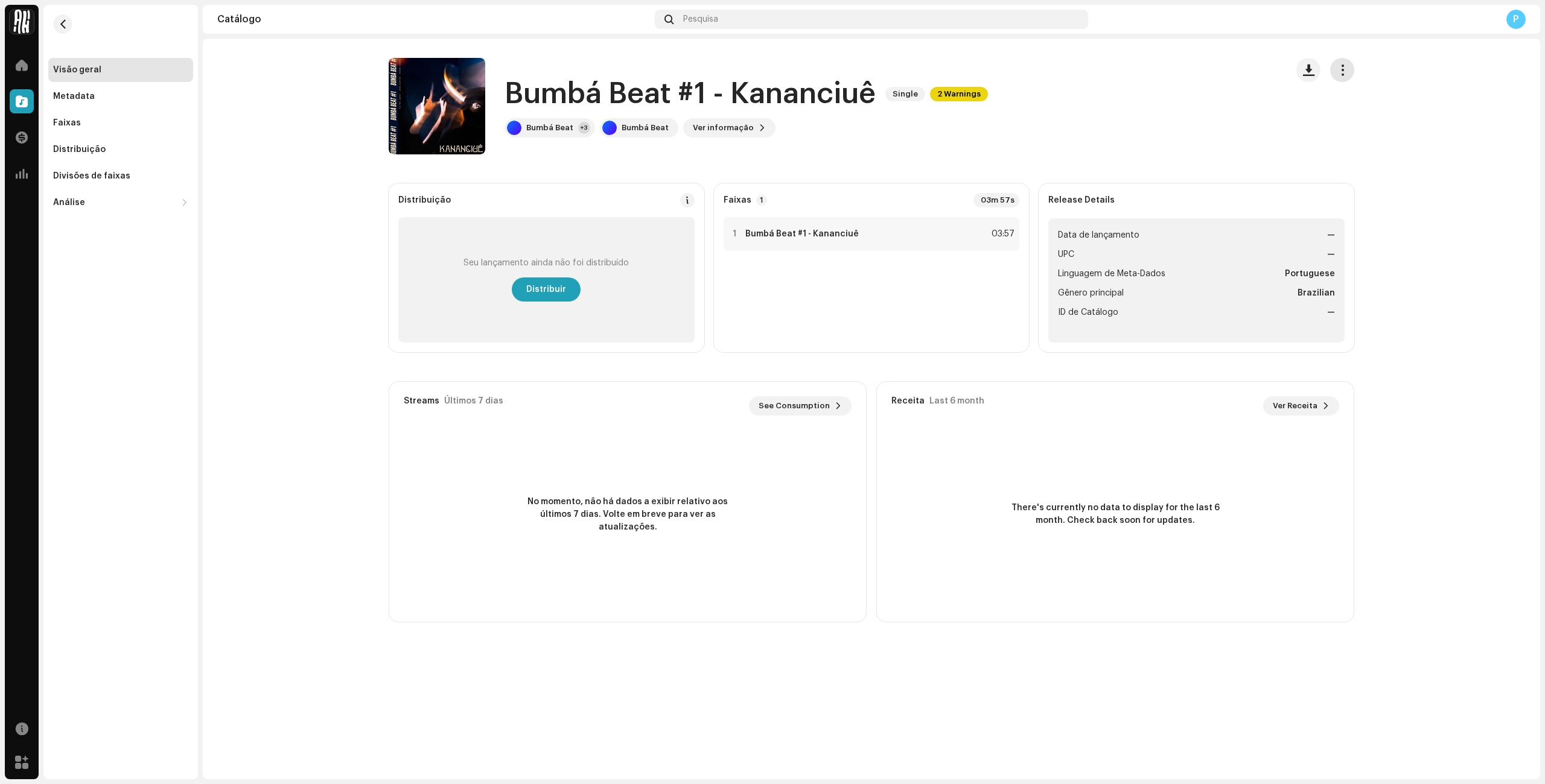
click at [1331, 71] on button "button" at bounding box center [1342, 70] width 24 height 24
click at [1340, 122] on span "Editar" at bounding box center [1353, 123] width 26 height 10
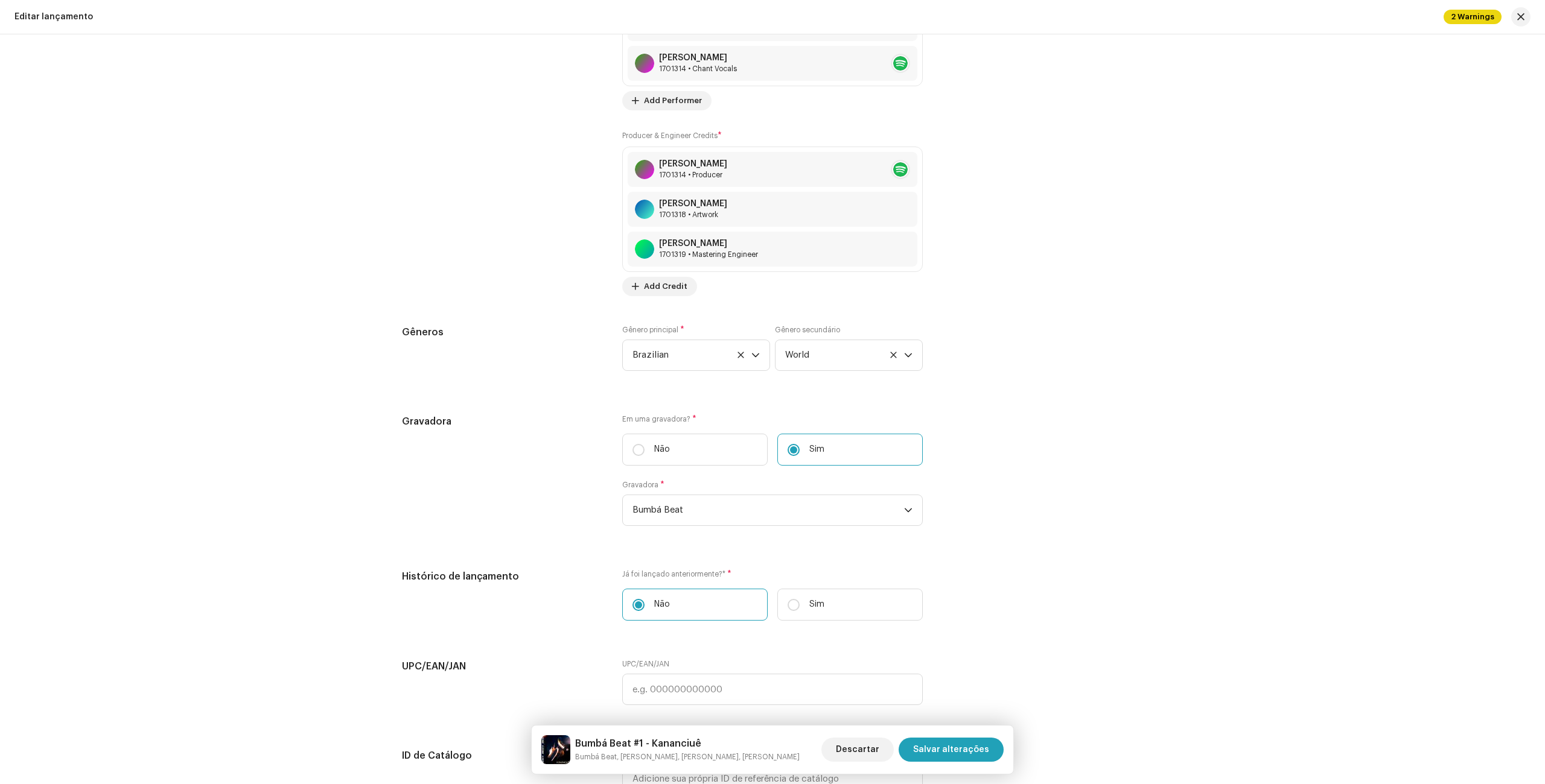
scroll to position [1239, 0]
